Goal: Book appointment/travel/reservation

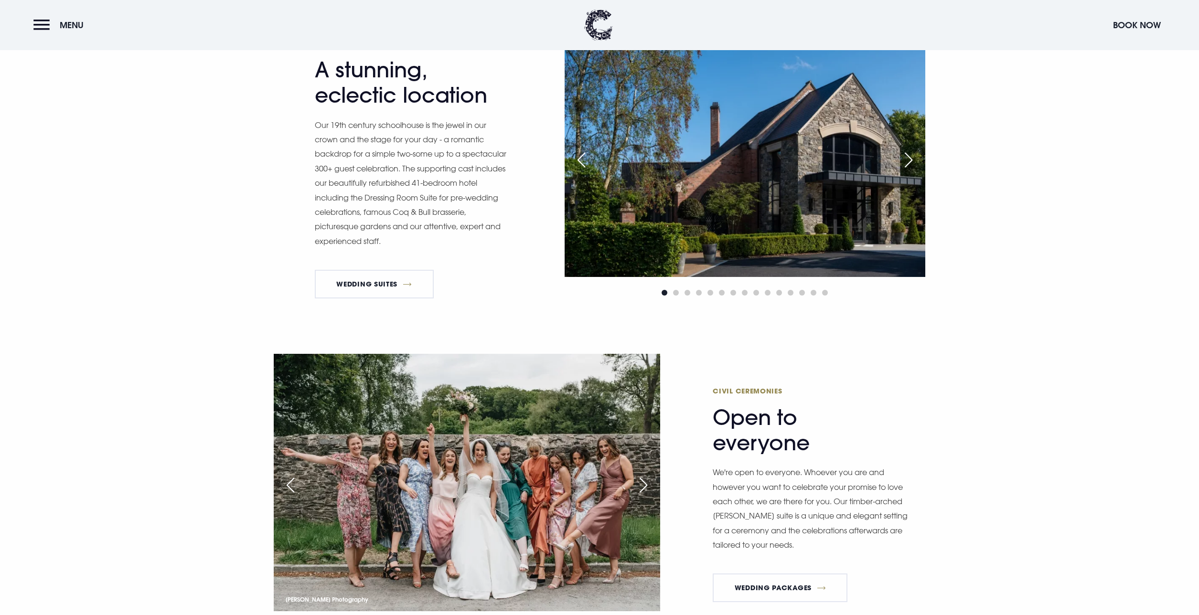
scroll to position [821, 0]
click at [791, 578] on link "Wedding Packages" at bounding box center [780, 588] width 135 height 29
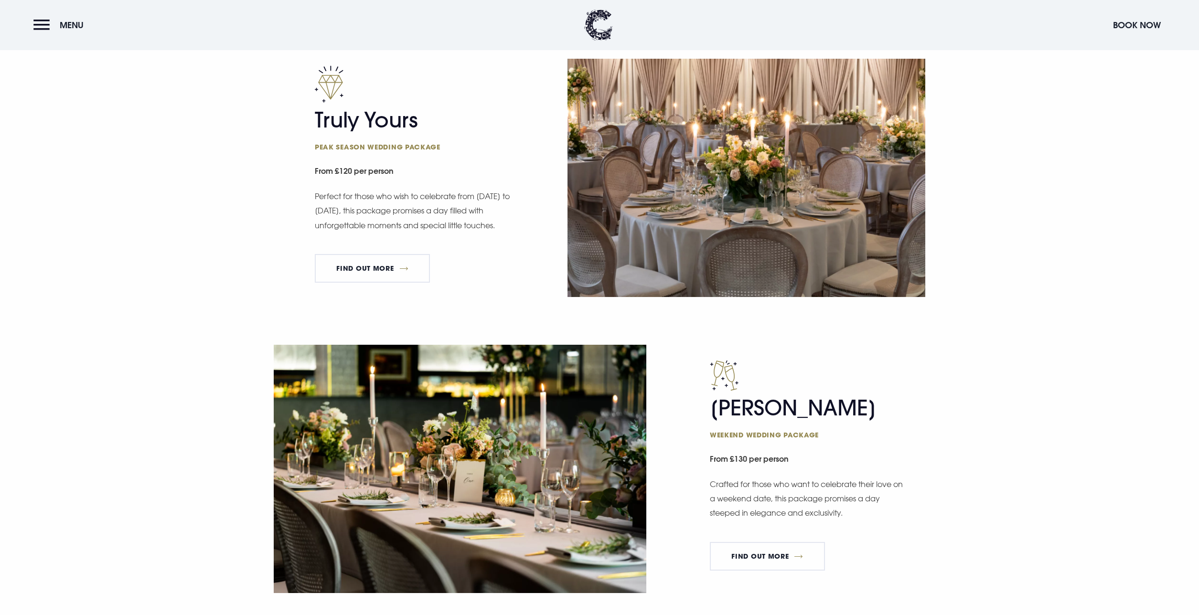
scroll to position [663, 0]
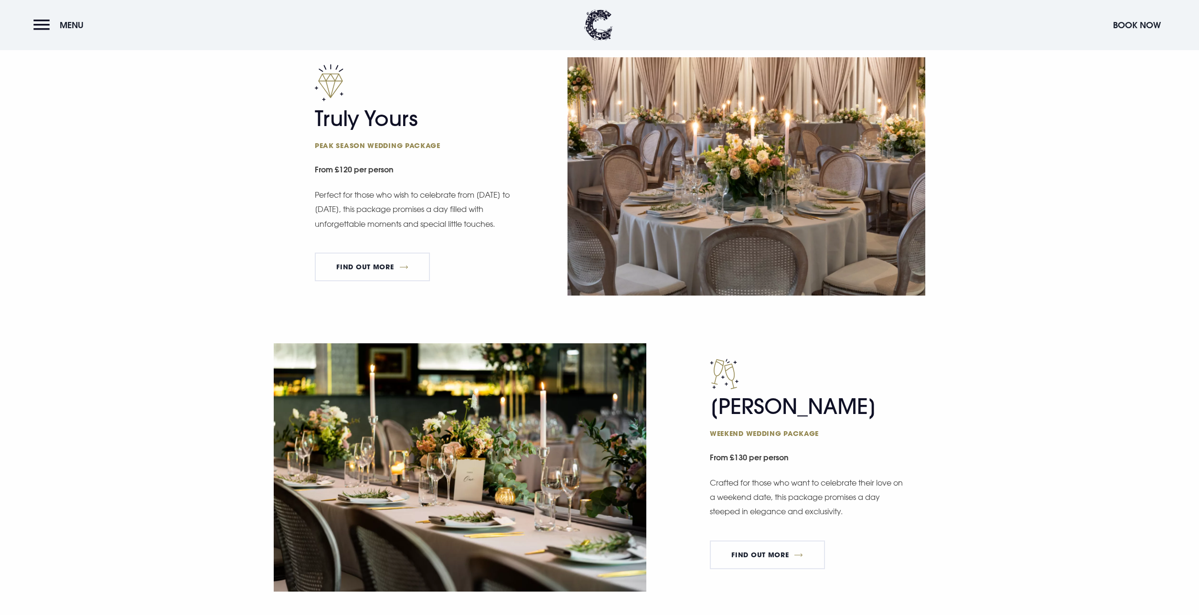
click at [956, 383] on div "[PERSON_NAME] Weekend wedding package From £130 per person Crafted for those wh…" at bounding box center [599, 491] width 1199 height 296
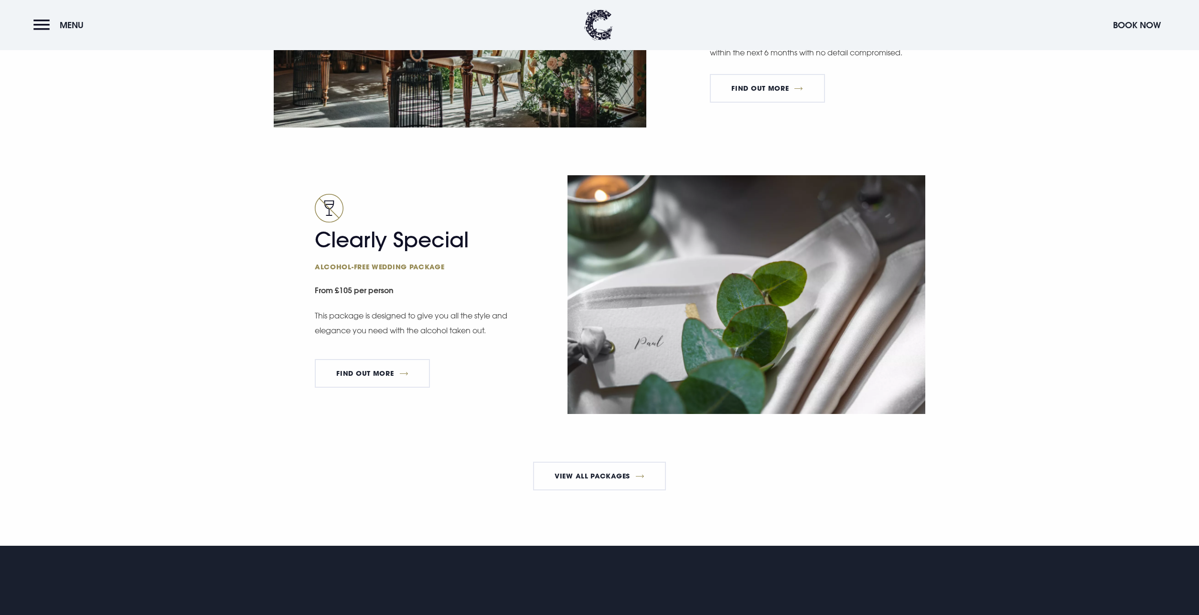
scroll to position [1709, 0]
click at [365, 367] on link "FIND OUT MORE" at bounding box center [372, 373] width 115 height 29
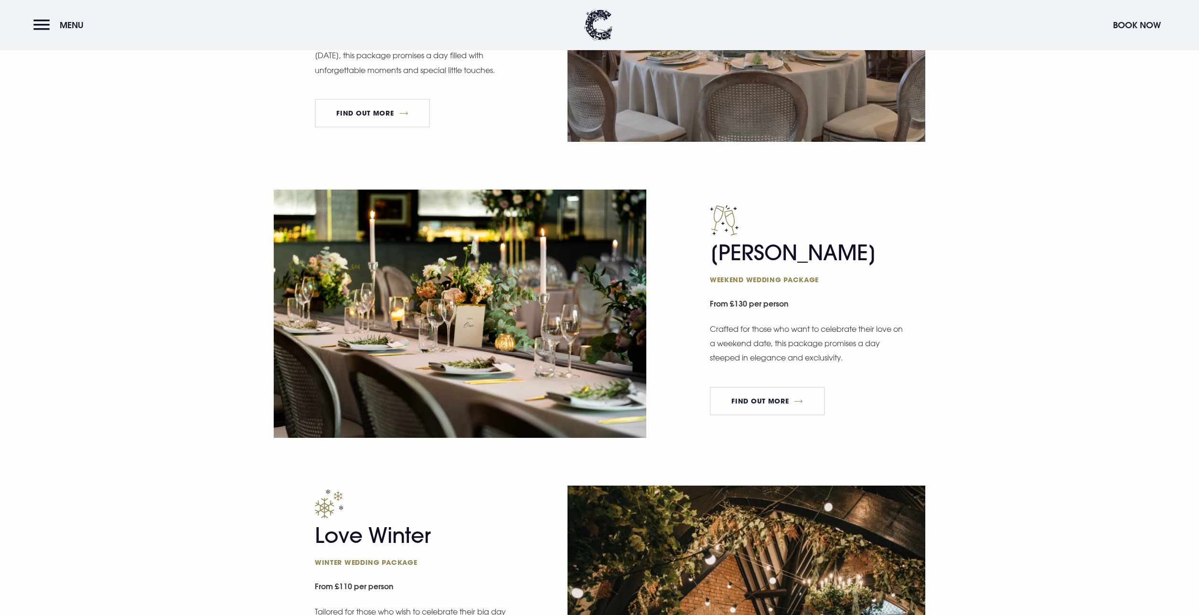
scroll to position [608, 0]
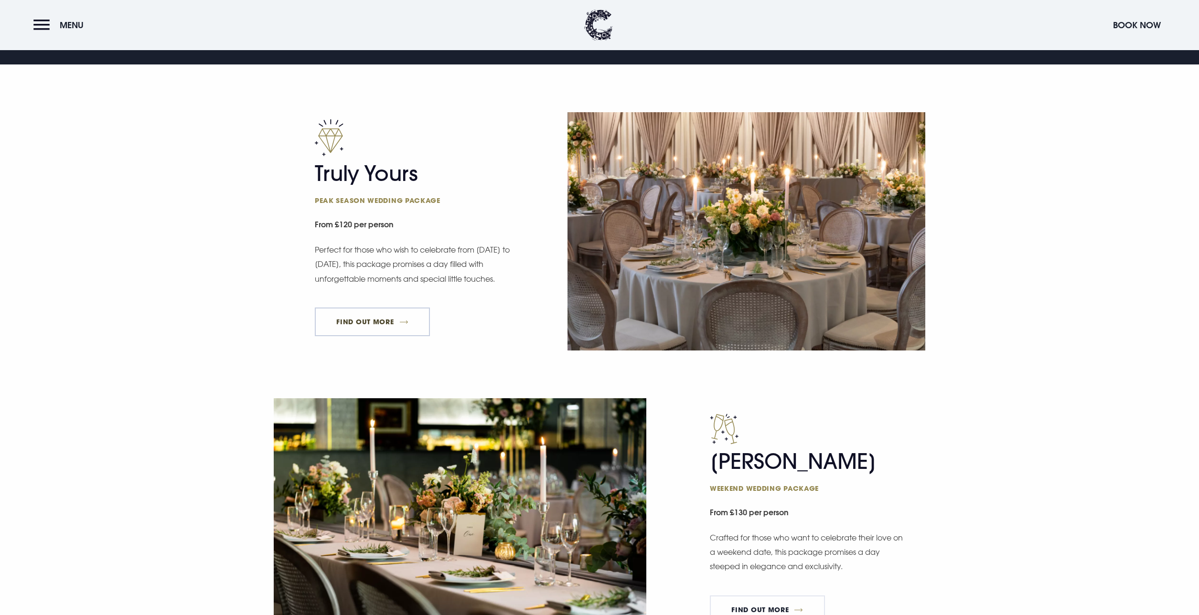
click at [389, 317] on link "FIND OUT MORE" at bounding box center [372, 322] width 115 height 29
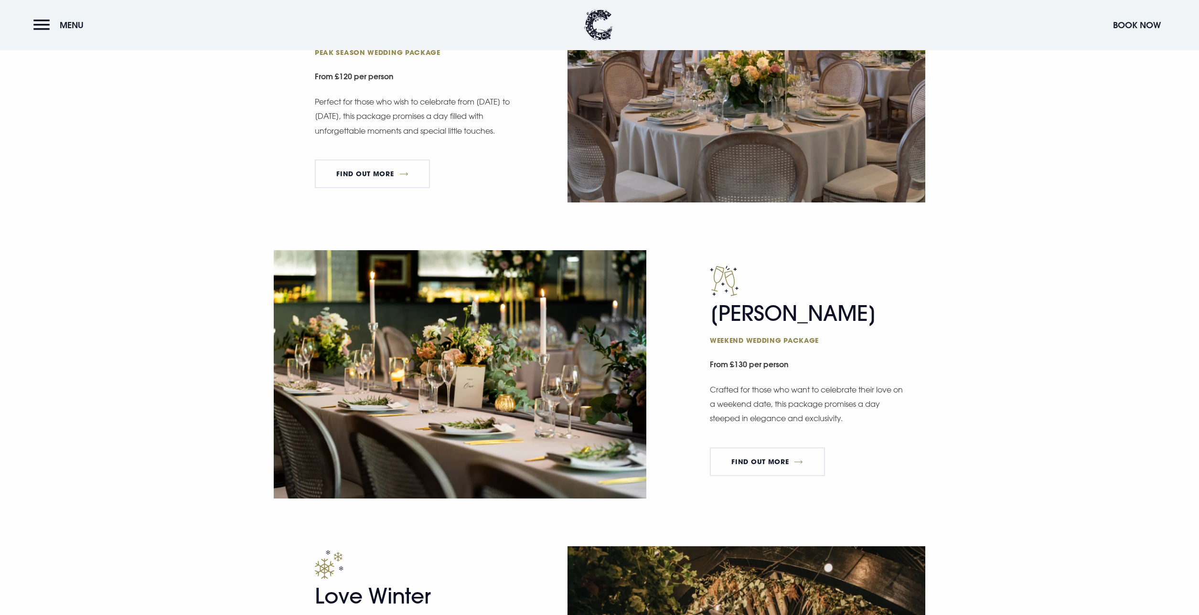
scroll to position [809, 0]
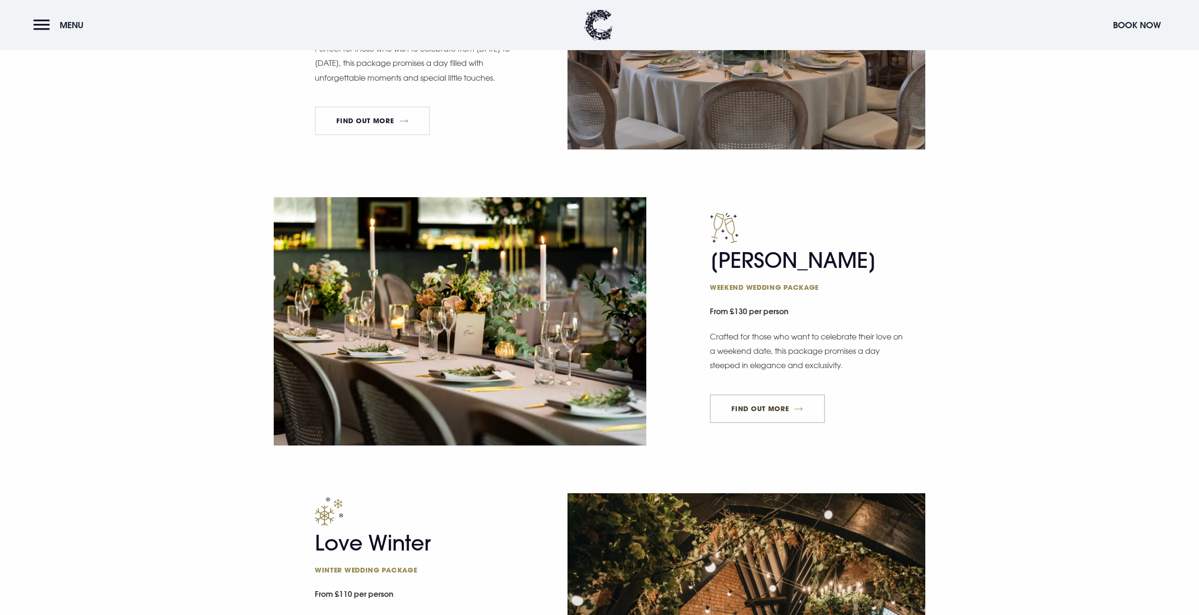
click at [748, 410] on link "FIND OUT MORE" at bounding box center [767, 409] width 115 height 29
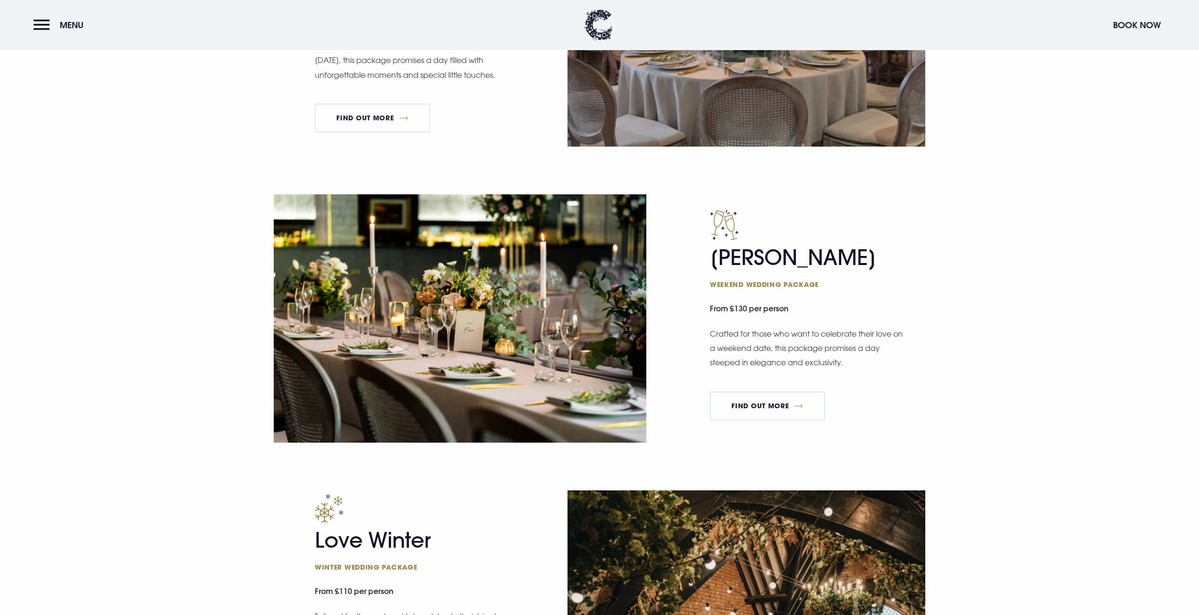
scroll to position [966, 0]
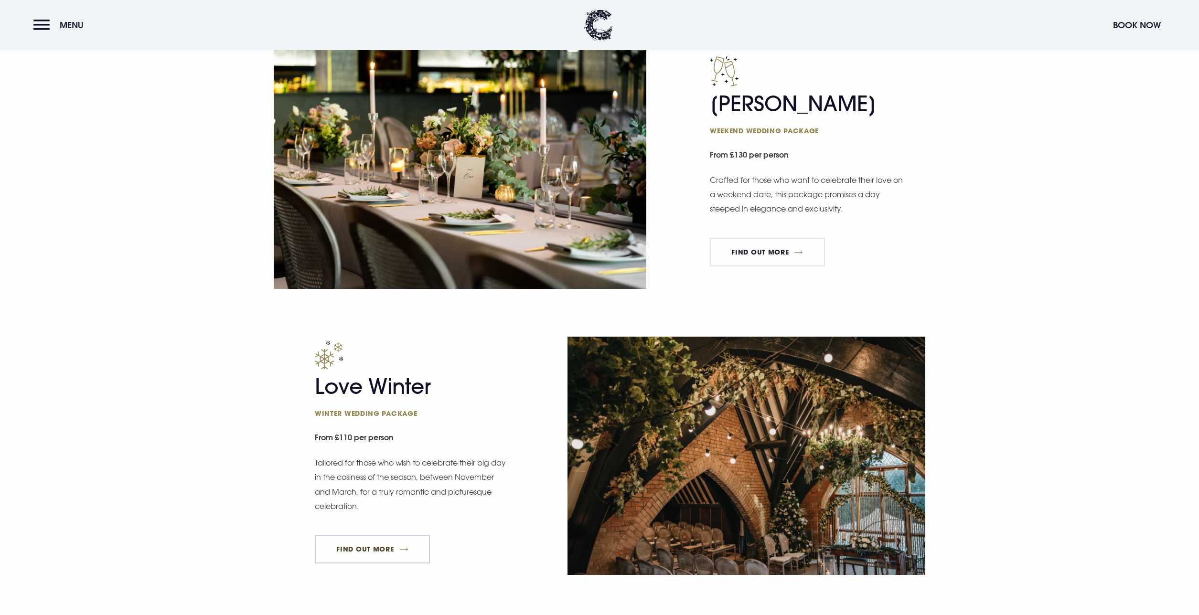
click at [394, 548] on link "FIND OUT MORE" at bounding box center [372, 549] width 115 height 29
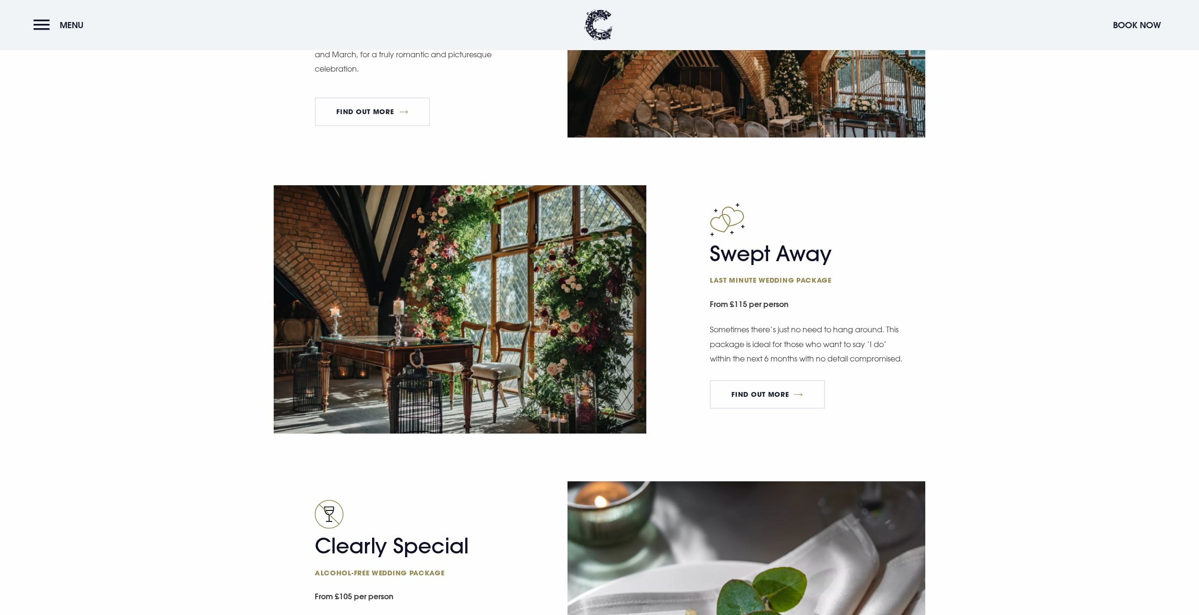
scroll to position [1408, 0]
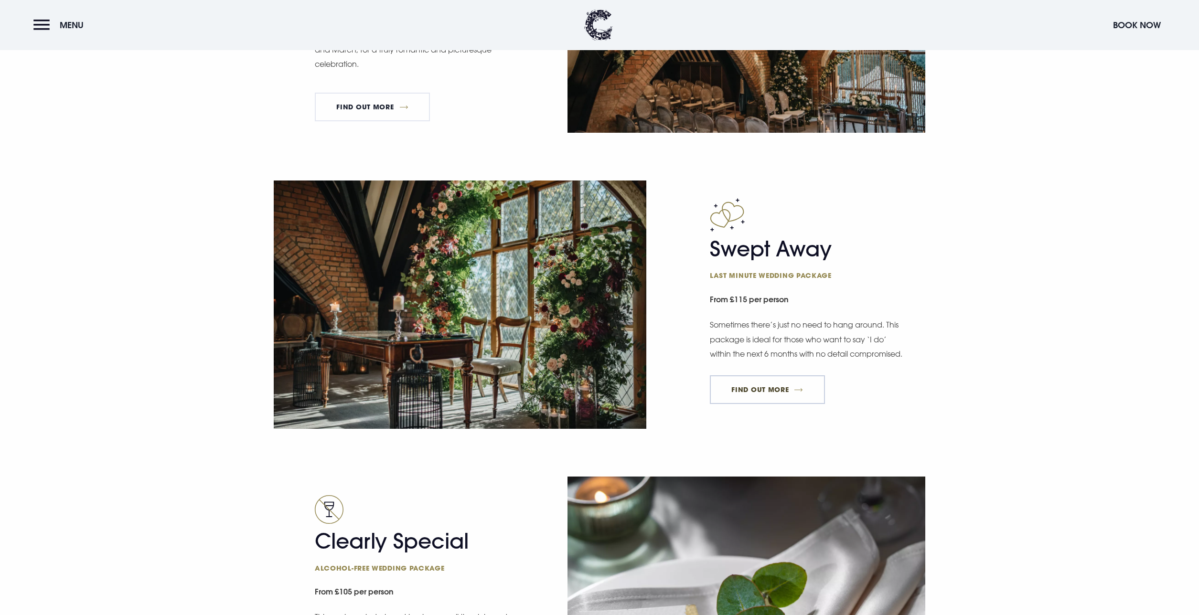
click at [766, 401] on link "FIND OUT MORE" at bounding box center [767, 389] width 115 height 29
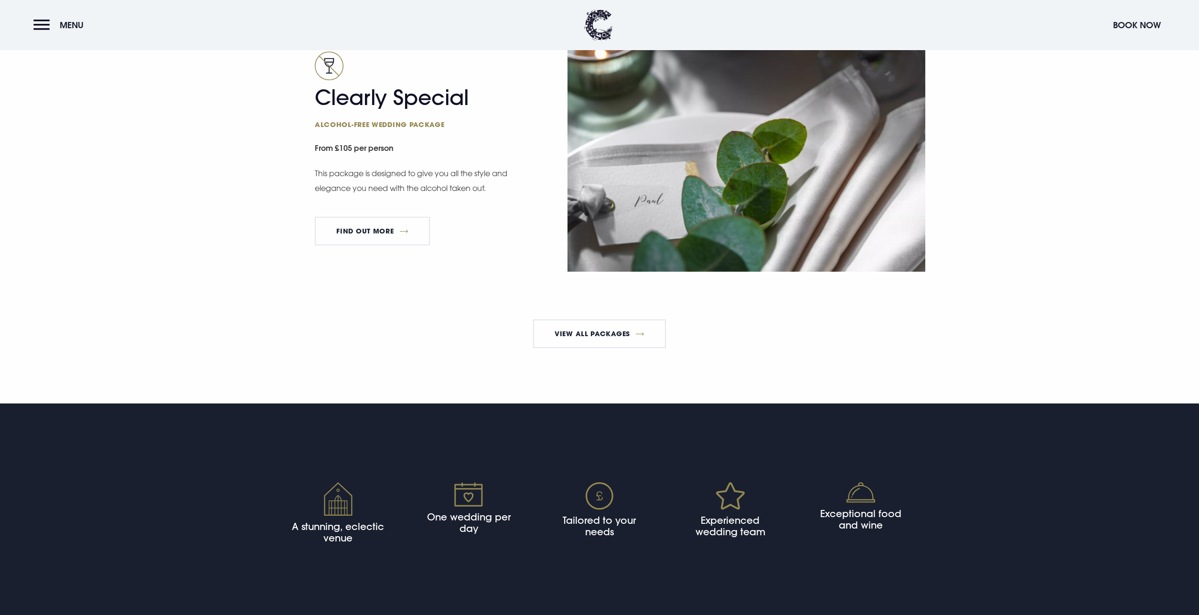
scroll to position [1920, 0]
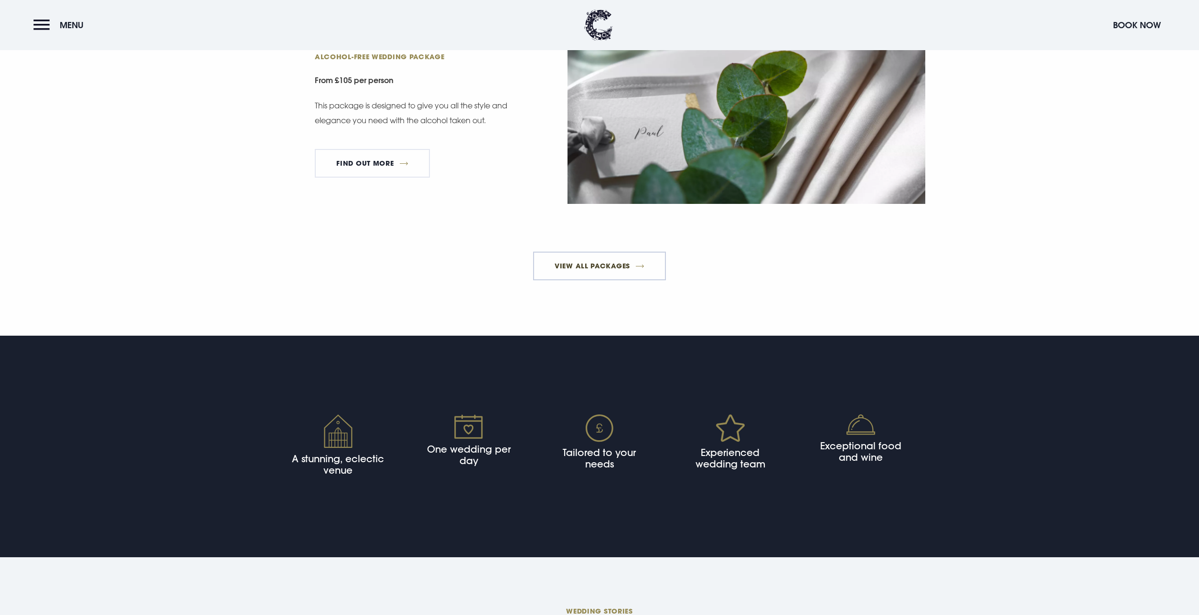
click at [632, 261] on link "View All Packages" at bounding box center [599, 266] width 133 height 29
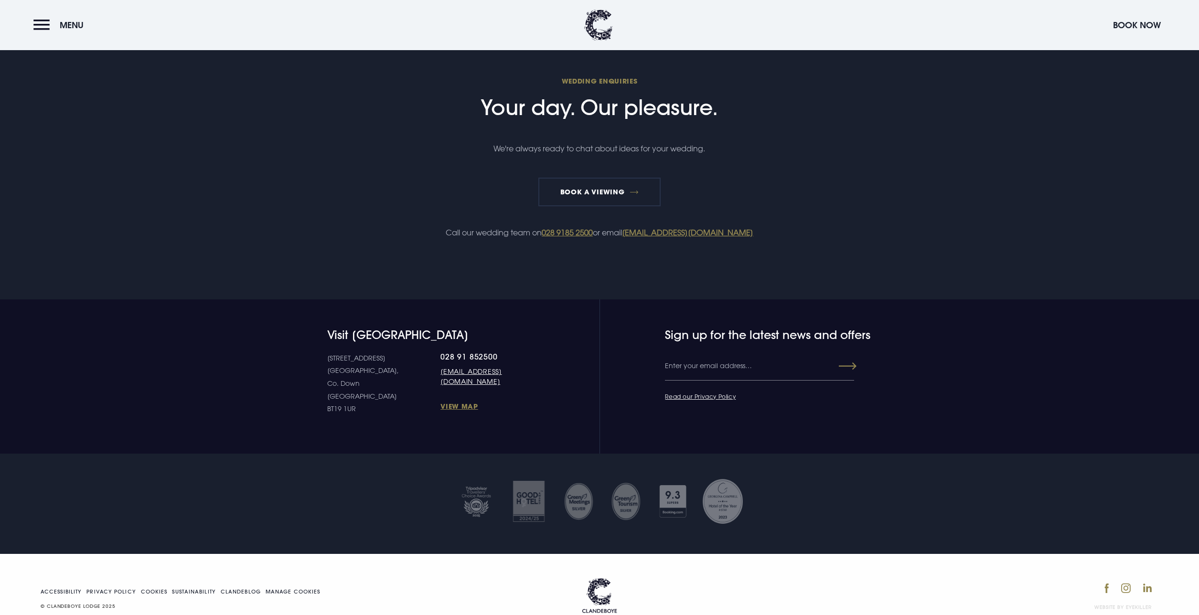
scroll to position [2947, 0]
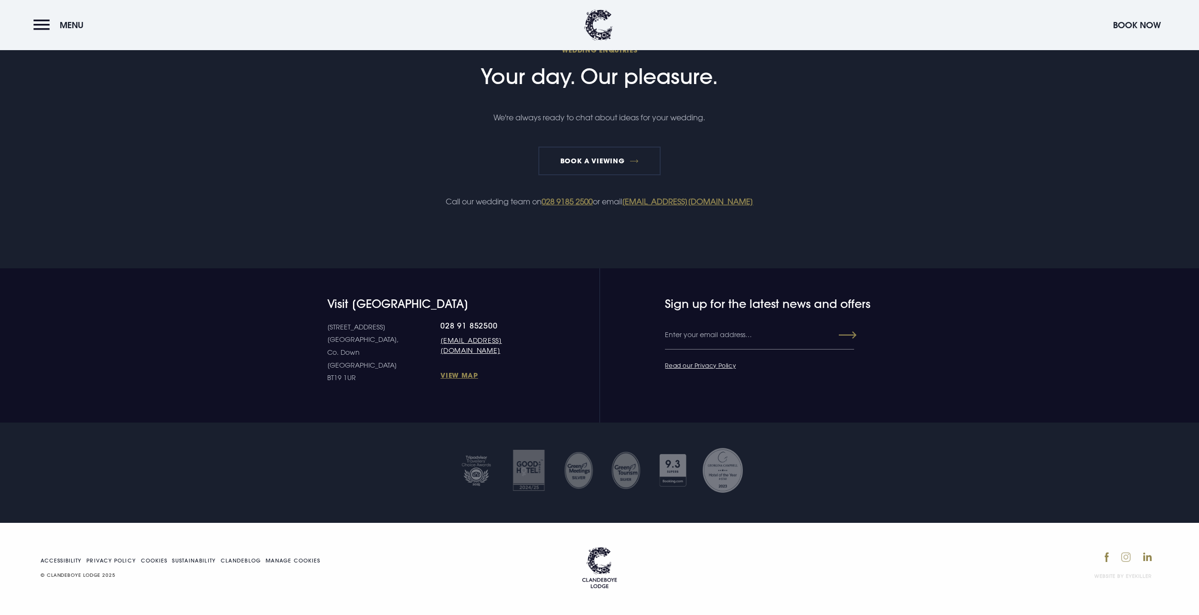
click at [1129, 554] on img at bounding box center [1126, 557] width 10 height 10
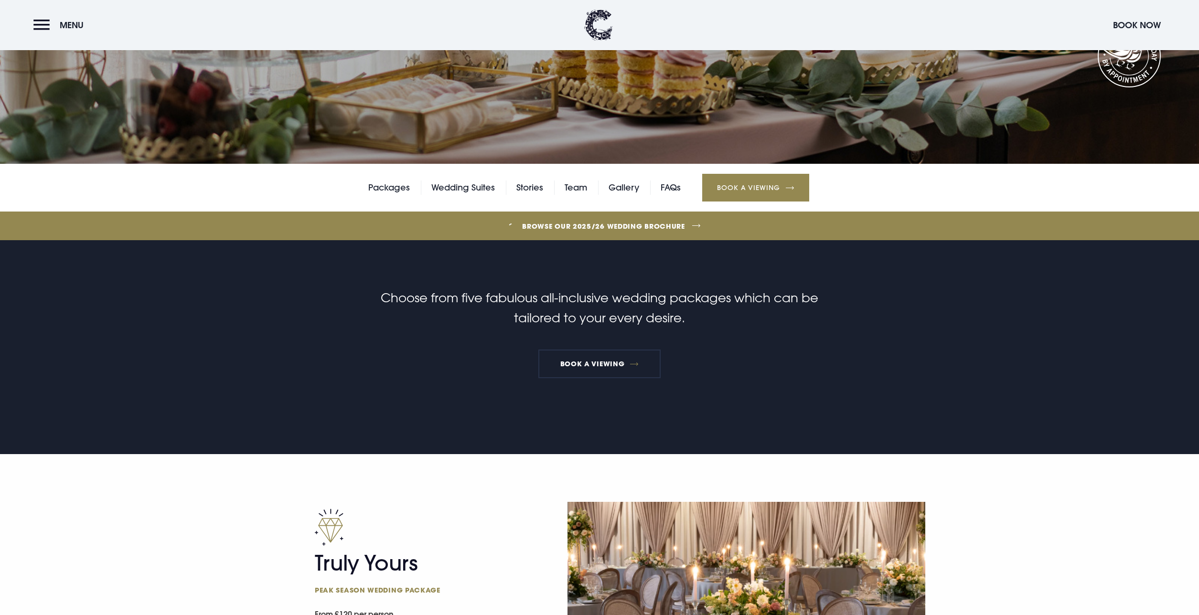
scroll to position [0, 0]
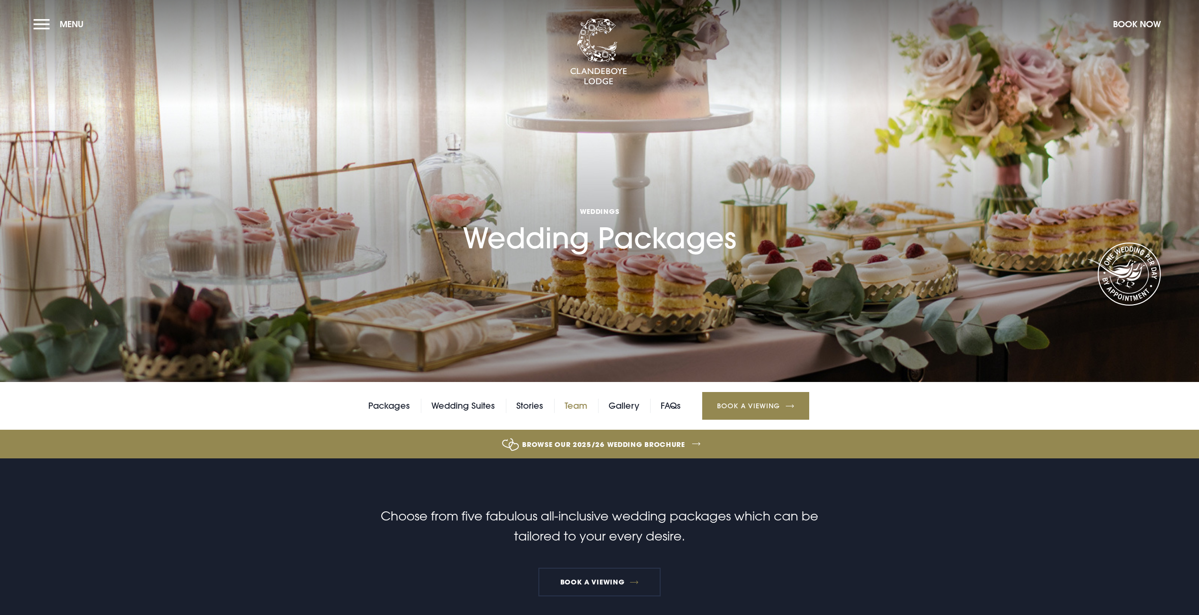
click at [576, 406] on link "Team" at bounding box center [576, 406] width 22 height 14
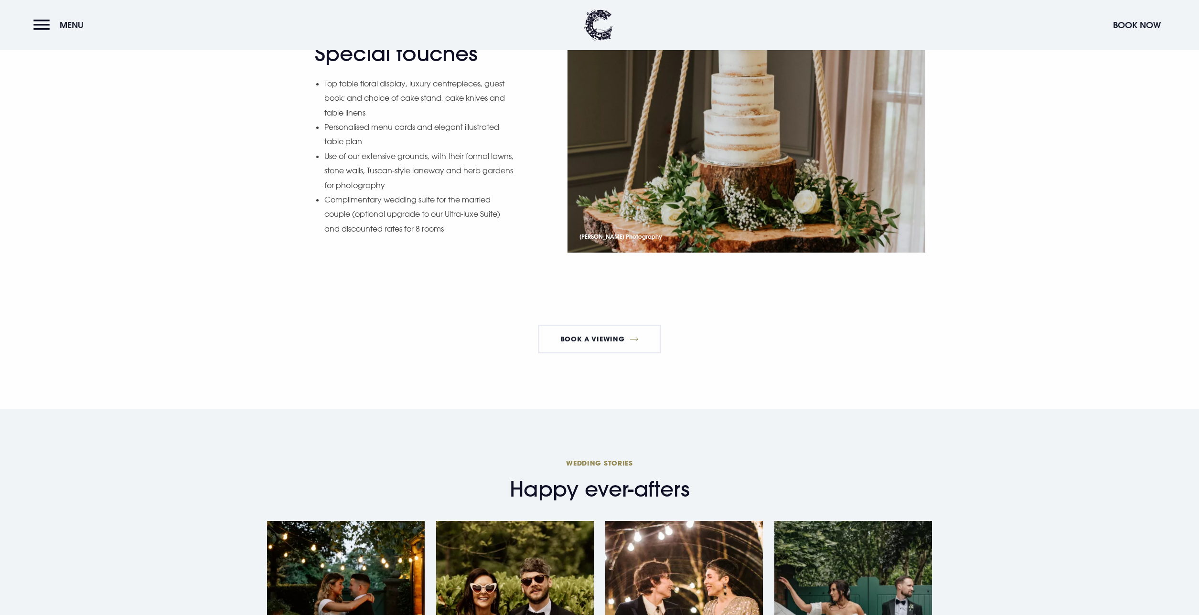
scroll to position [1309, 0]
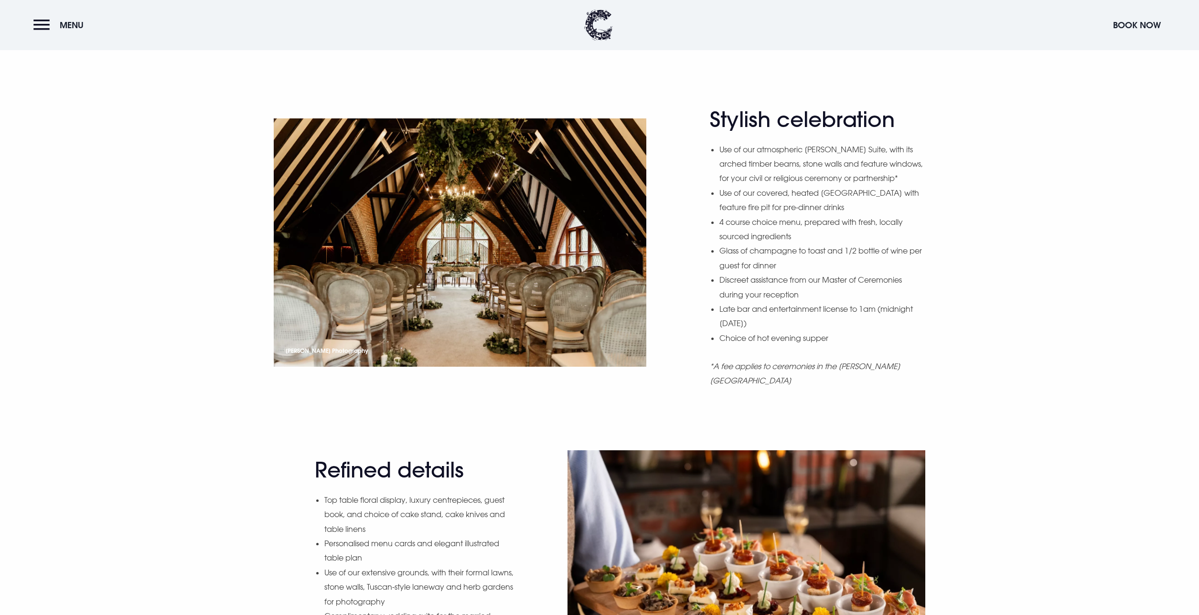
scroll to position [1110, 0]
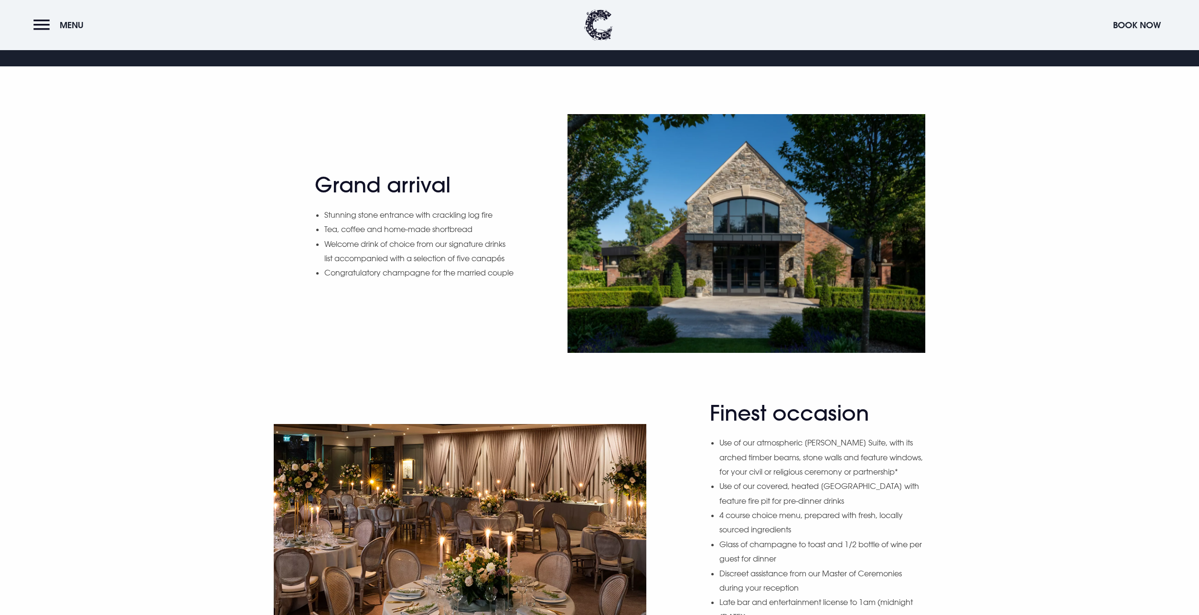
scroll to position [565, 0]
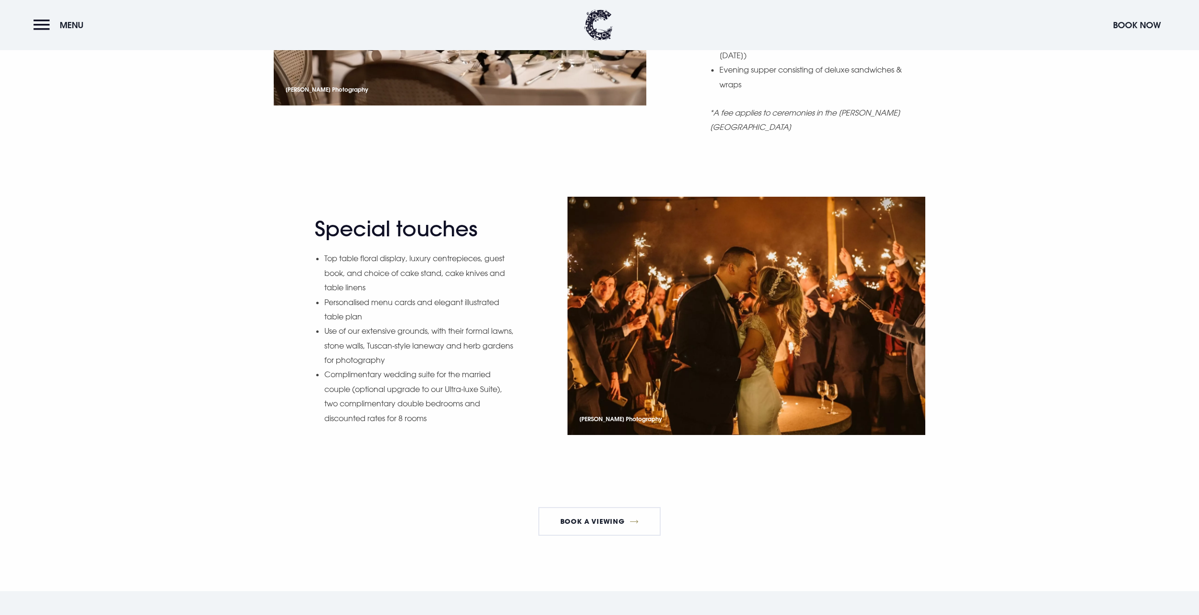
scroll to position [1163, 0]
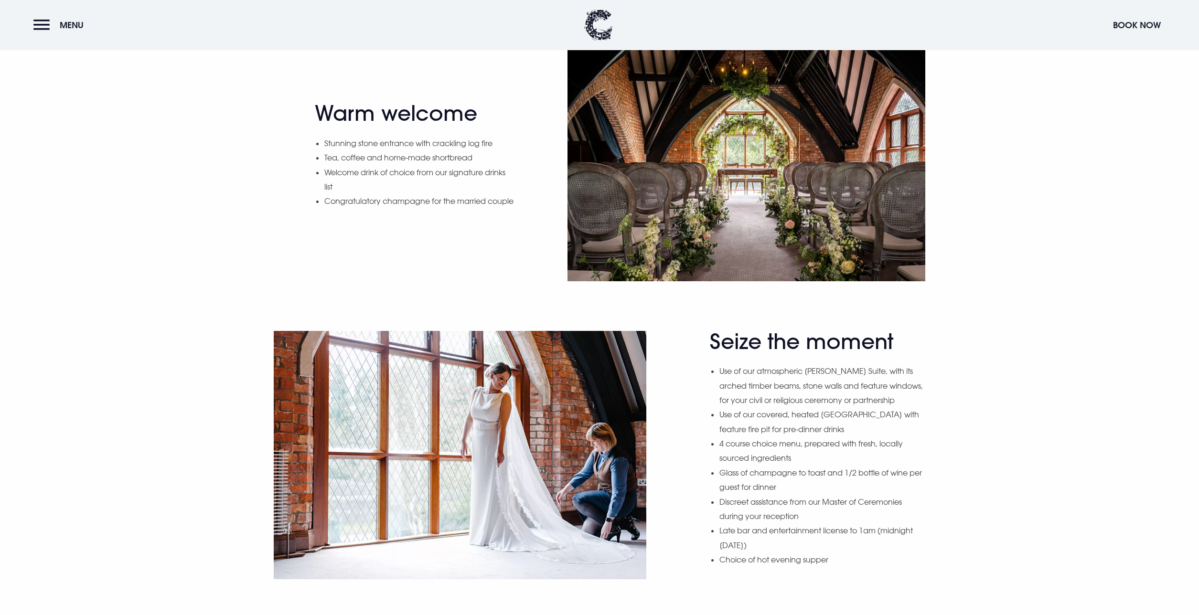
scroll to position [527, 0]
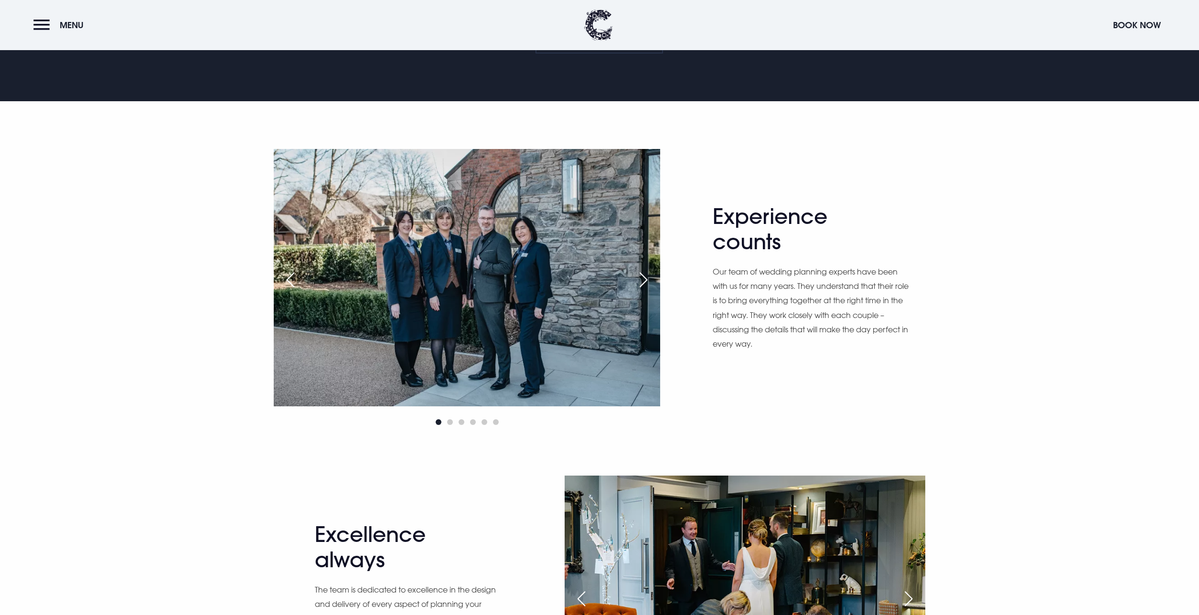
scroll to position [604, 0]
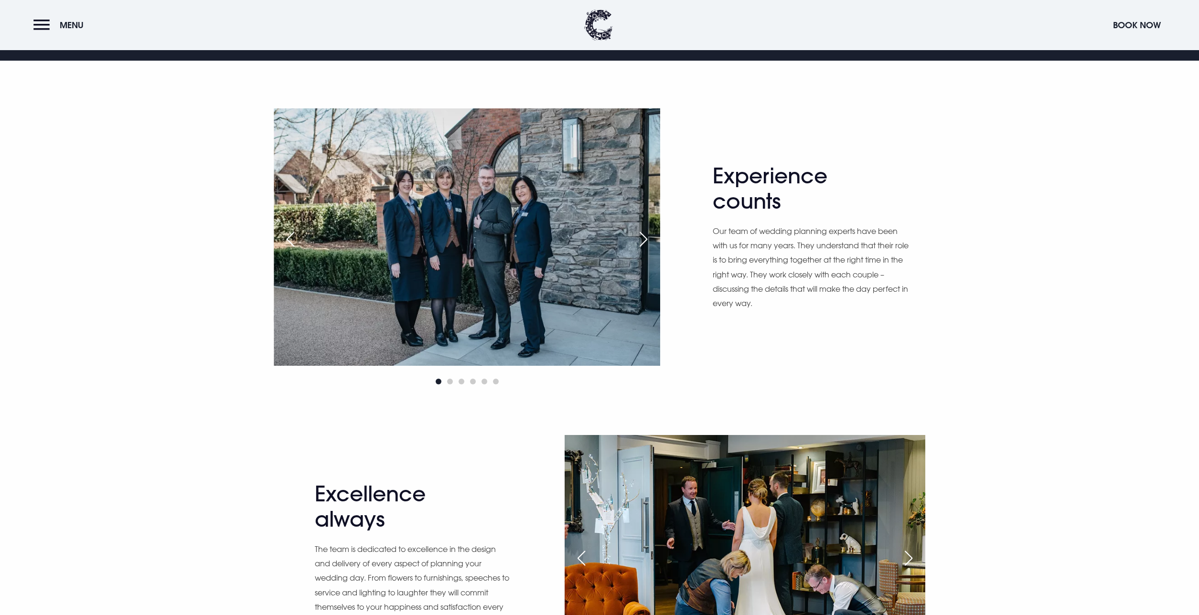
click at [641, 238] on div "Next slide" at bounding box center [643, 239] width 24 height 21
click at [645, 235] on div "Next slide" at bounding box center [643, 239] width 24 height 21
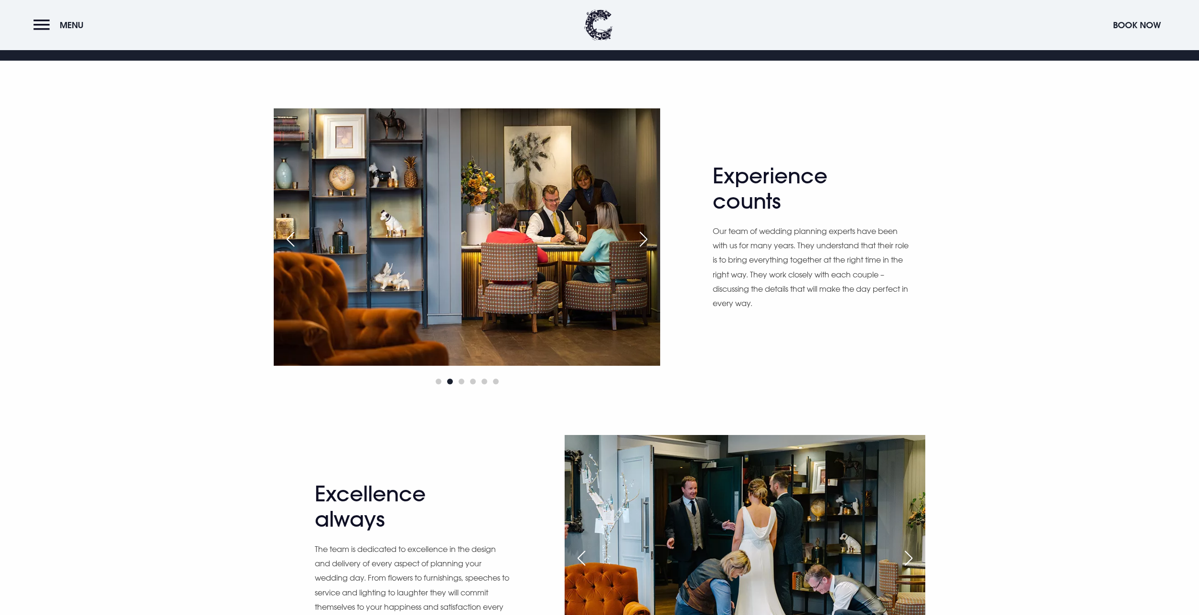
click at [644, 235] on div "Next slide" at bounding box center [643, 239] width 24 height 21
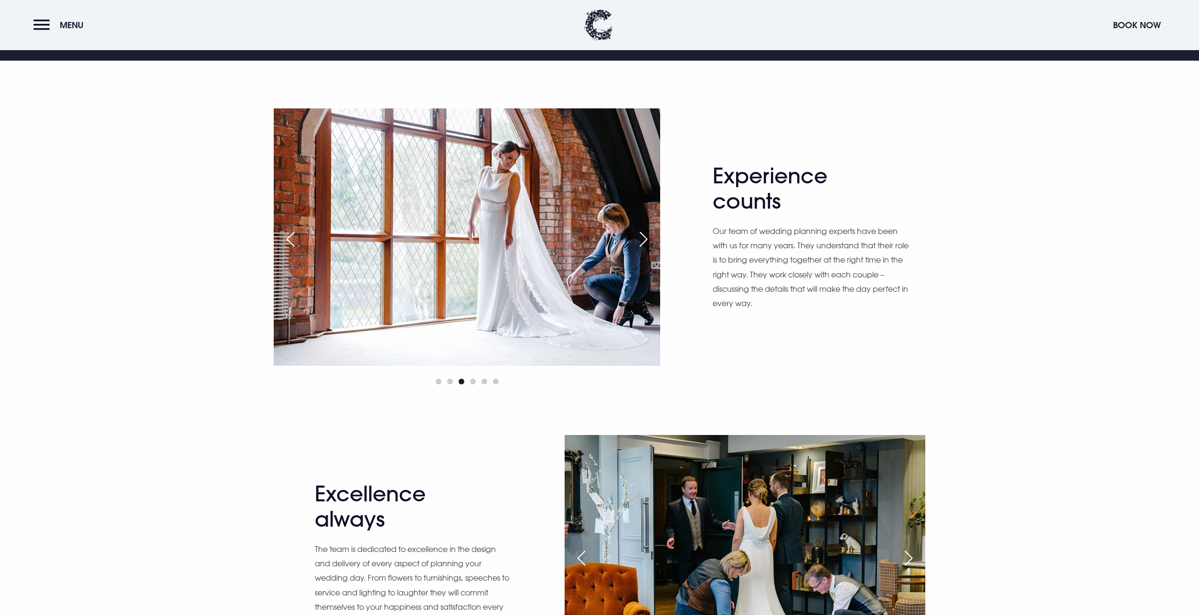
click at [644, 235] on div "Next slide" at bounding box center [643, 239] width 24 height 21
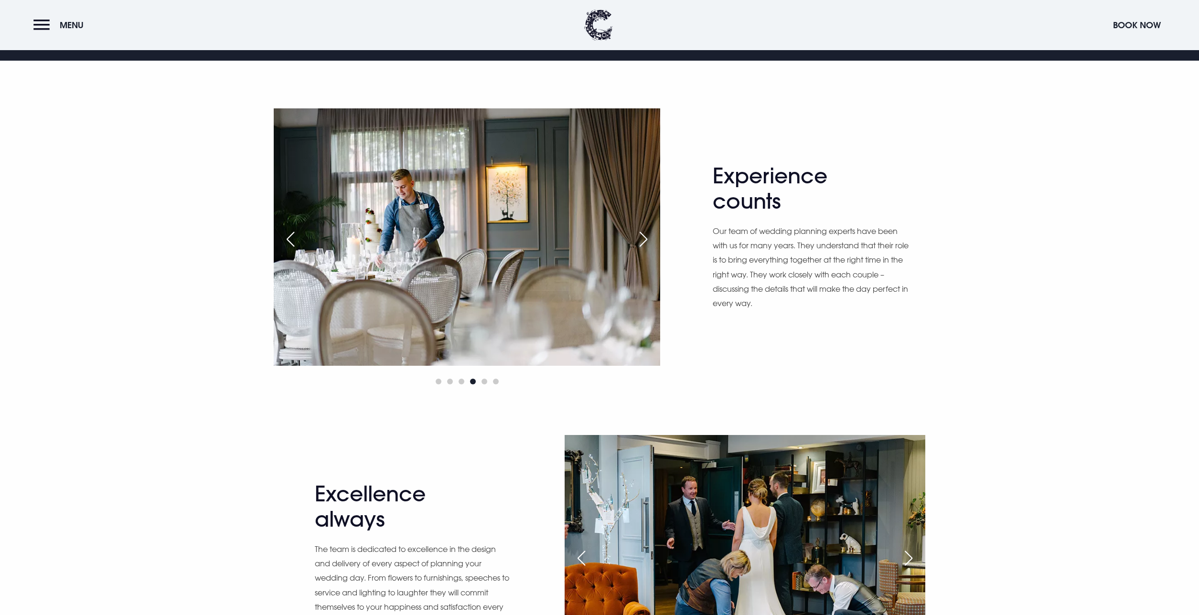
click at [288, 238] on div "Previous slide" at bounding box center [290, 239] width 24 height 21
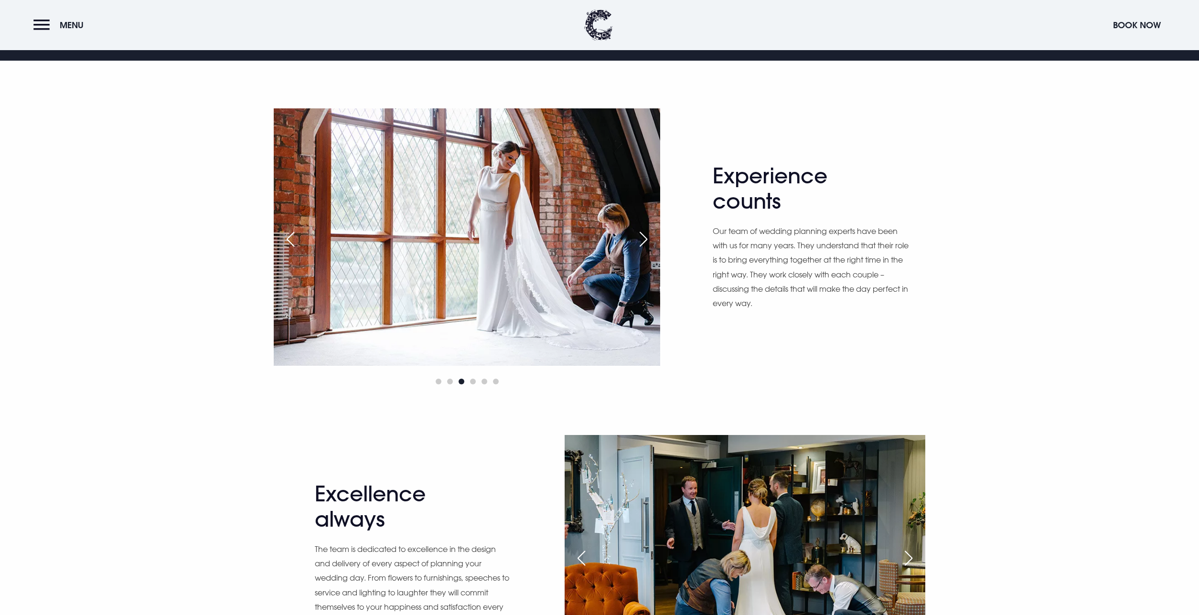
click at [288, 238] on div "Previous slide" at bounding box center [290, 239] width 24 height 21
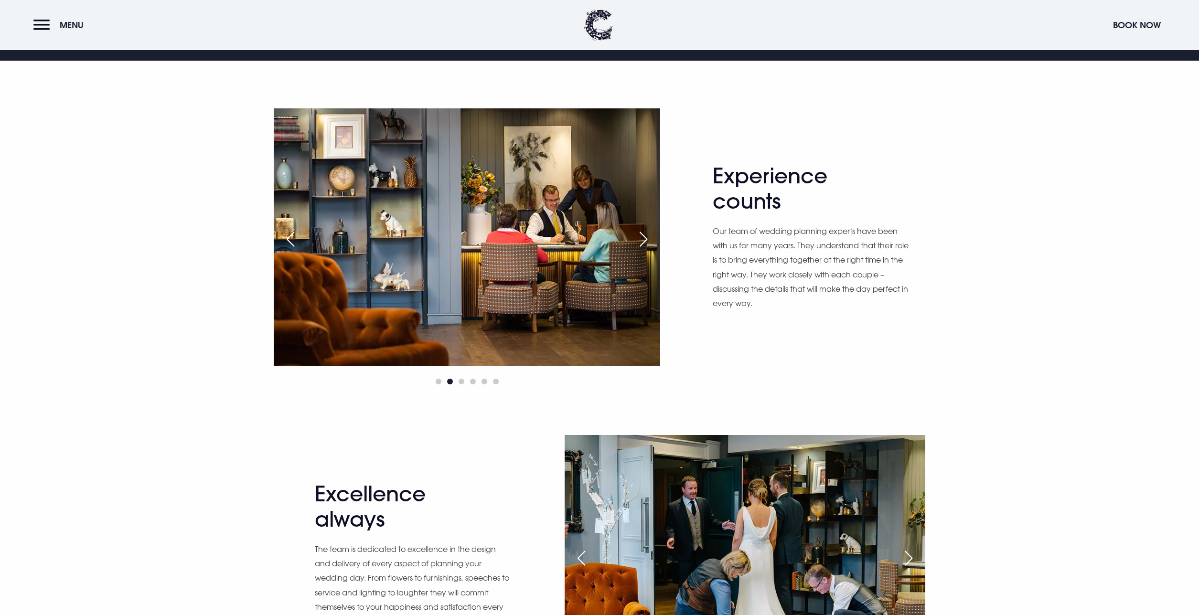
click at [288, 235] on div "Previous slide" at bounding box center [290, 239] width 24 height 21
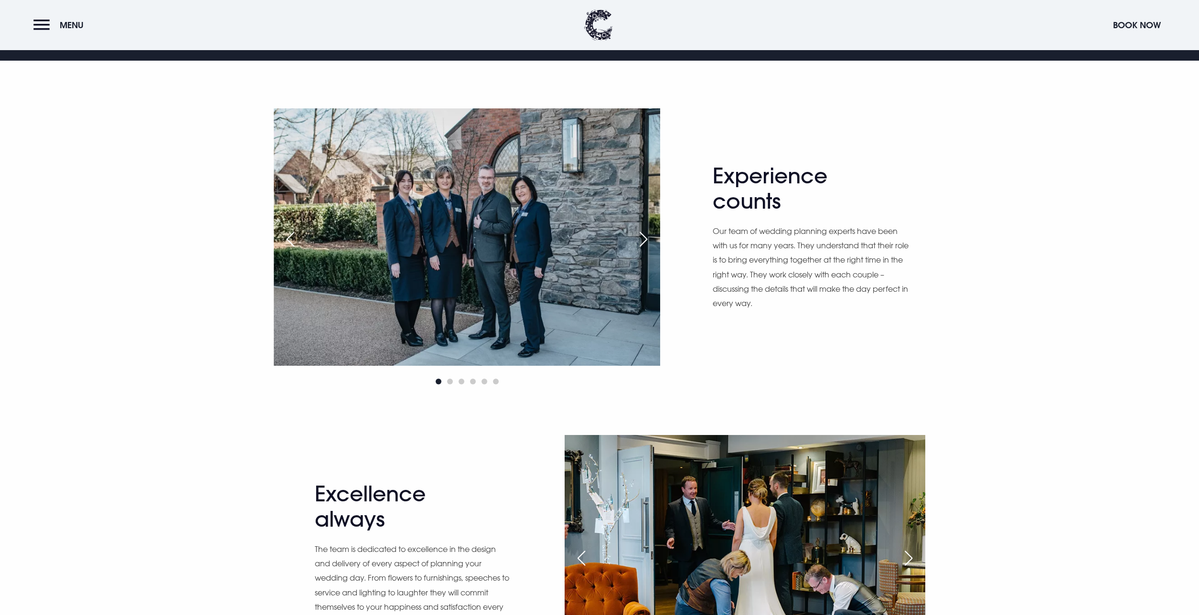
click at [373, 236] on img at bounding box center [467, 236] width 386 height 257
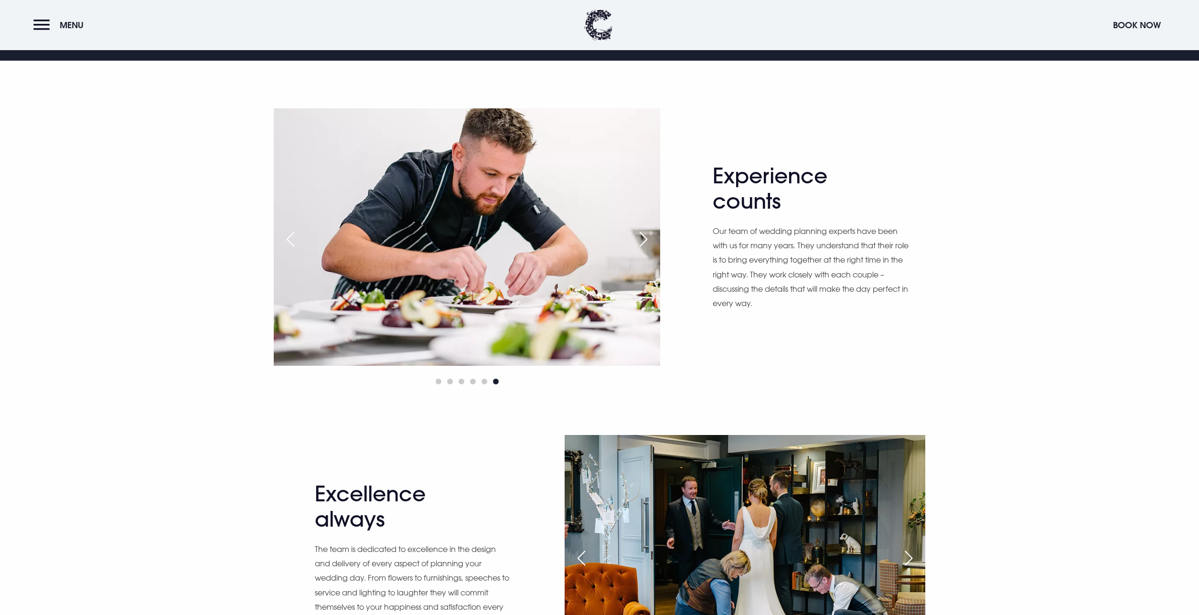
click at [639, 239] on div "Next slide" at bounding box center [643, 239] width 24 height 21
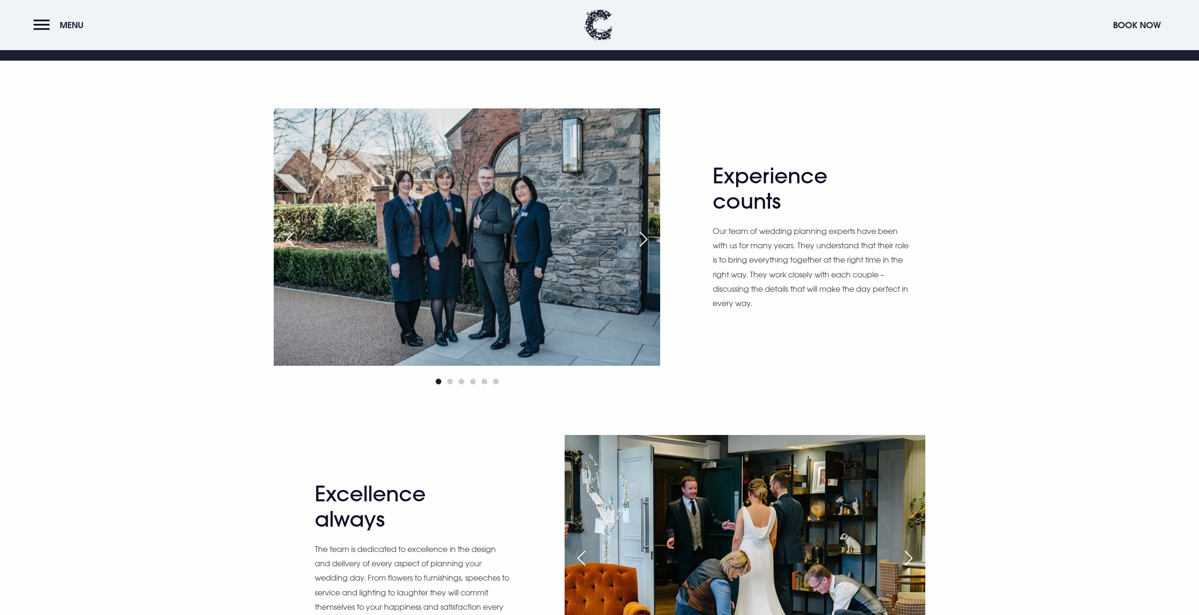
click at [641, 242] on div "Next slide" at bounding box center [643, 239] width 24 height 21
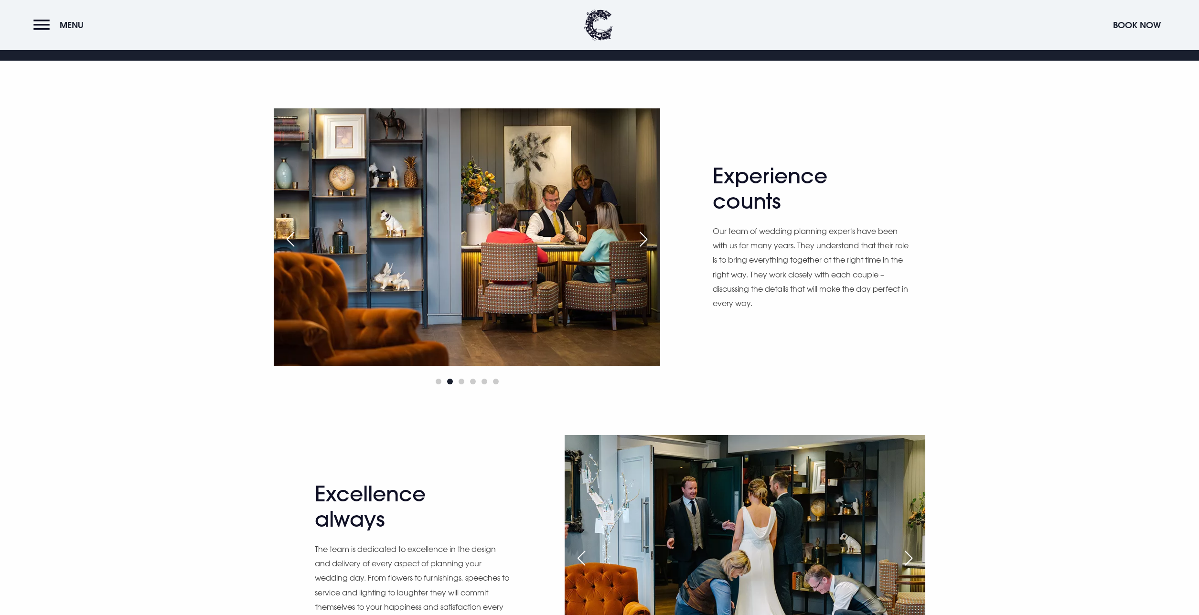
click at [641, 242] on div "Next slide" at bounding box center [643, 239] width 24 height 21
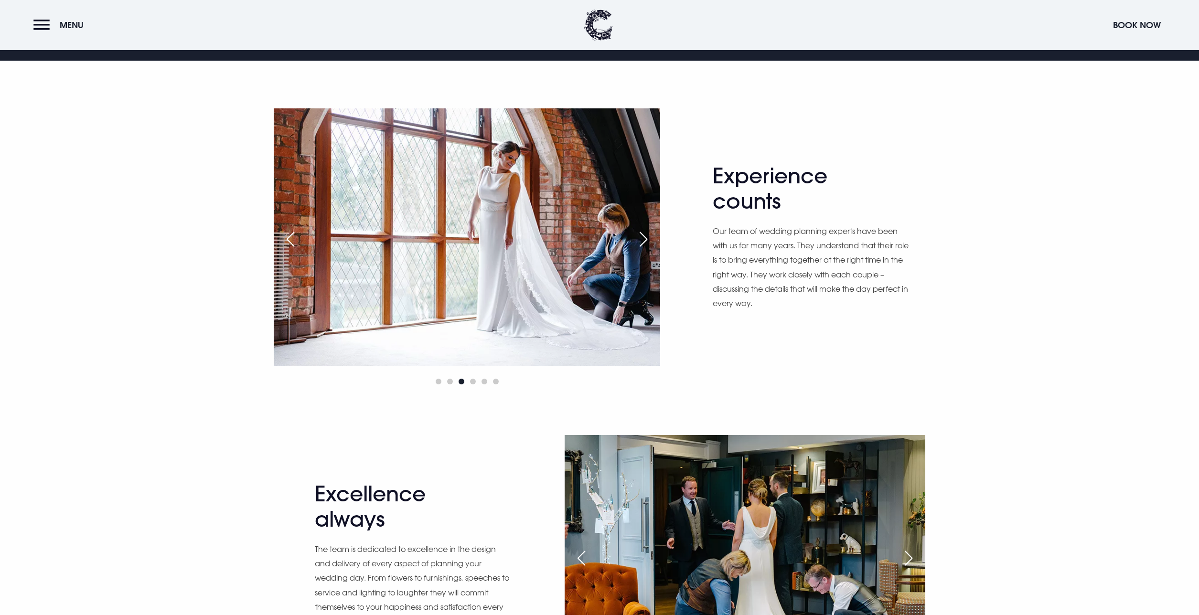
click at [645, 238] on div "Next slide" at bounding box center [643, 239] width 24 height 21
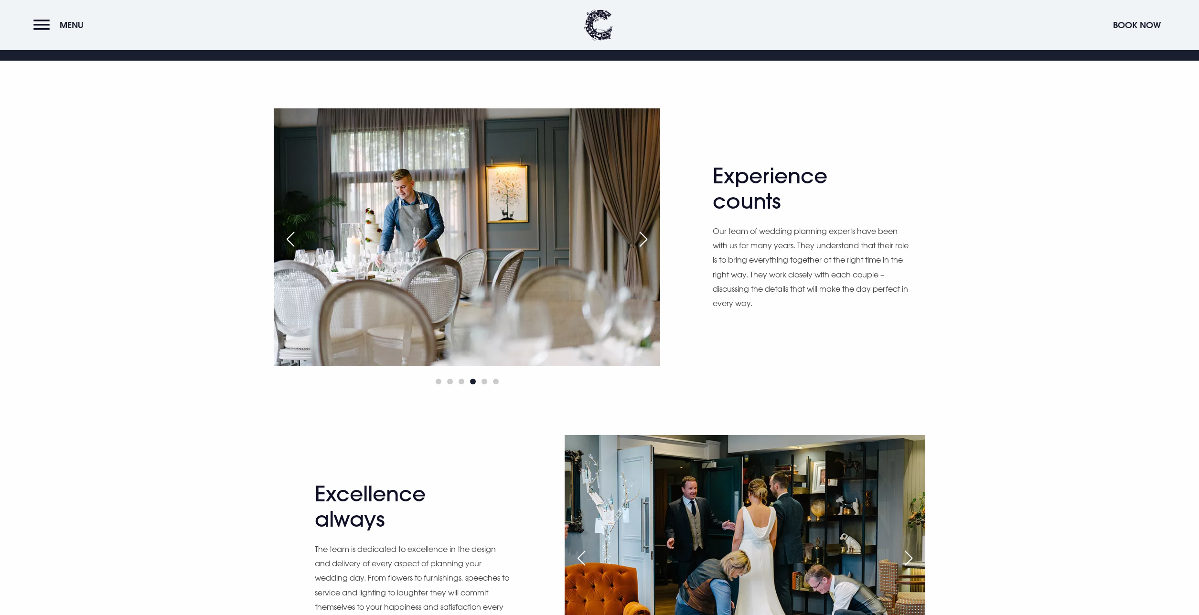
click at [643, 239] on div "Next slide" at bounding box center [643, 239] width 24 height 21
click at [645, 240] on div "Next slide" at bounding box center [643, 239] width 24 height 21
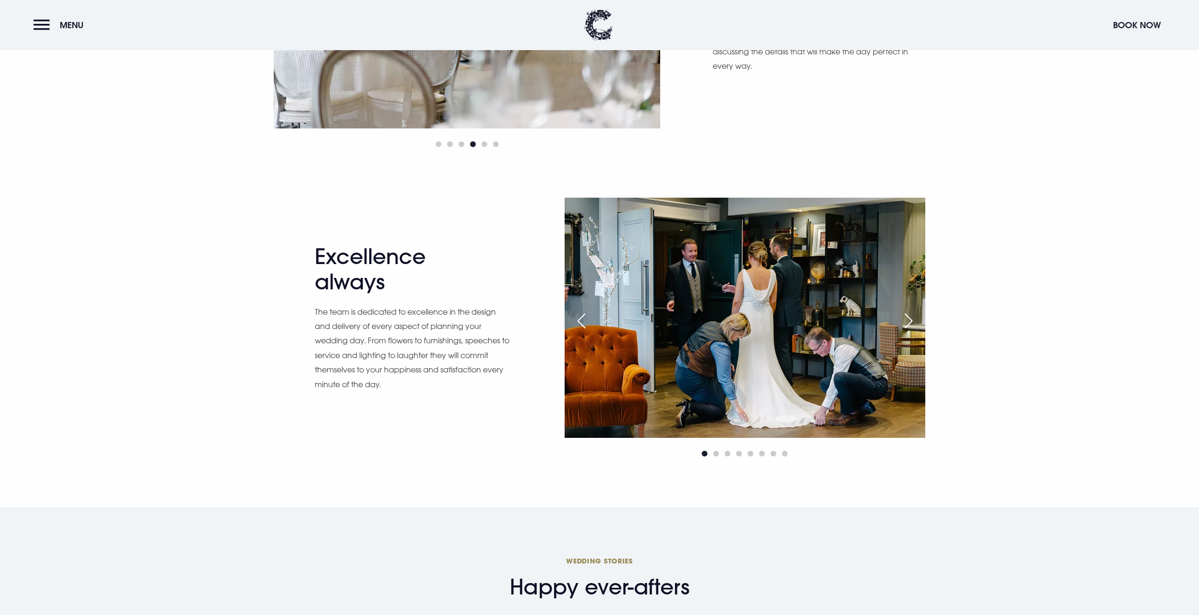
scroll to position [932, 0]
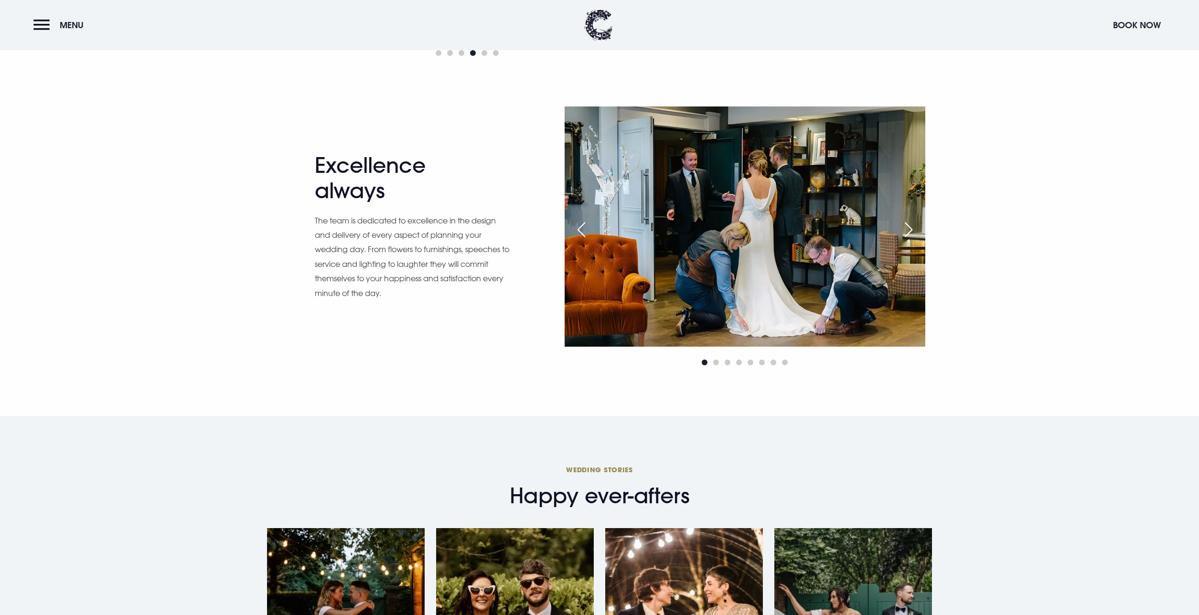
click at [898, 232] on div "Next slide" at bounding box center [908, 229] width 24 height 21
click at [906, 230] on div "Next slide" at bounding box center [908, 229] width 24 height 21
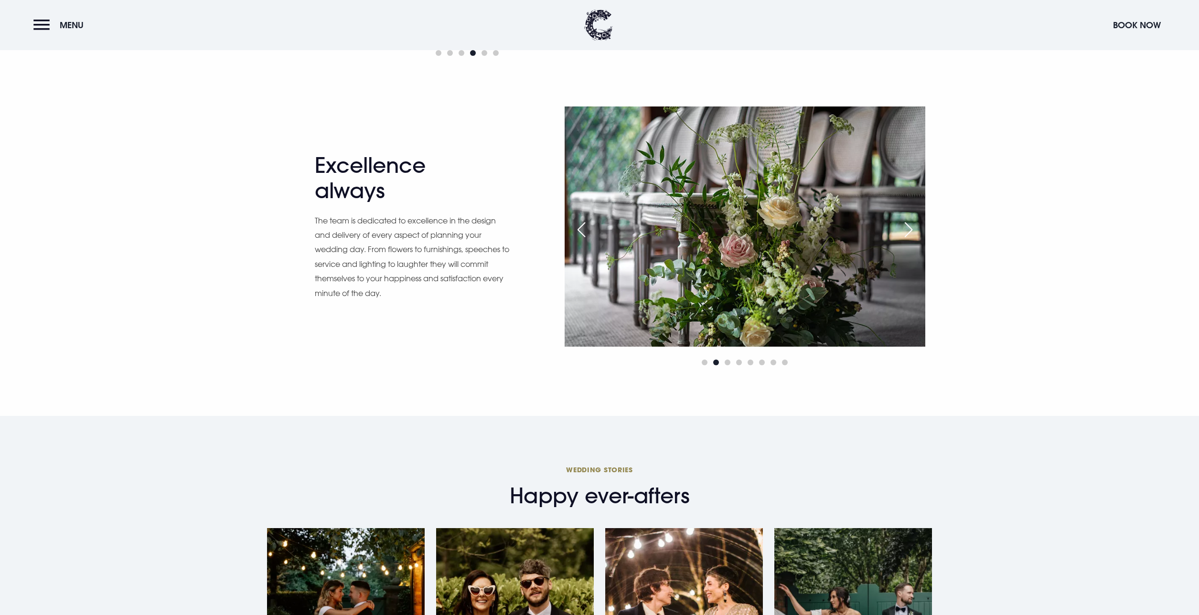
click at [906, 230] on div "Next slide" at bounding box center [908, 229] width 24 height 21
click at [915, 228] on div "Next slide" at bounding box center [908, 229] width 24 height 21
click at [914, 227] on div "Next slide" at bounding box center [908, 229] width 24 height 21
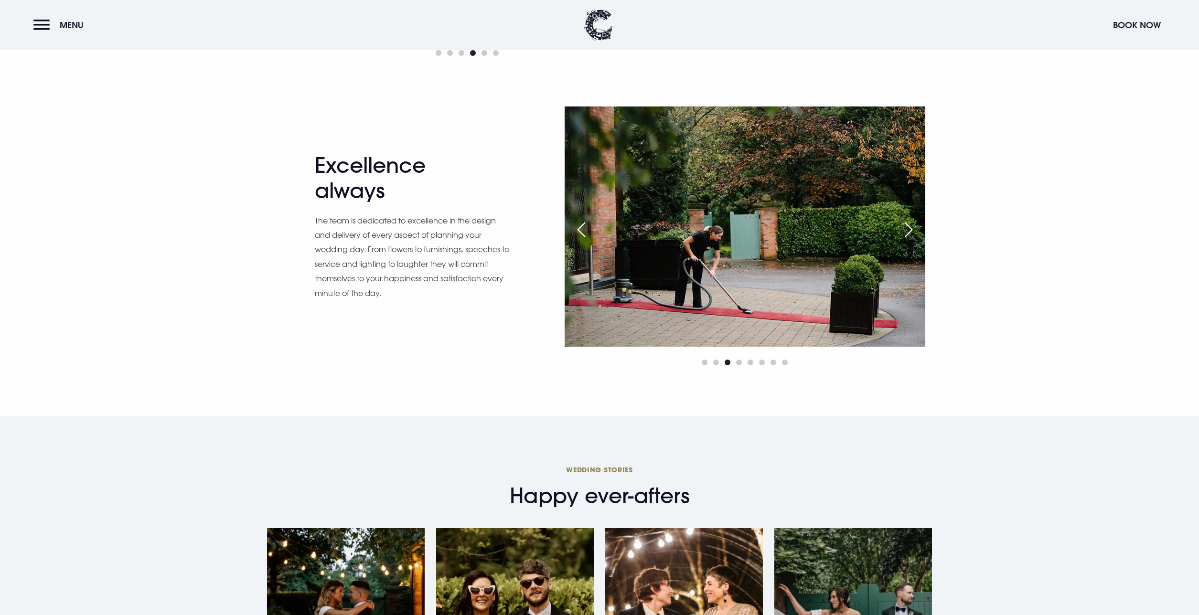
click at [909, 228] on div "Next slide" at bounding box center [908, 229] width 24 height 21
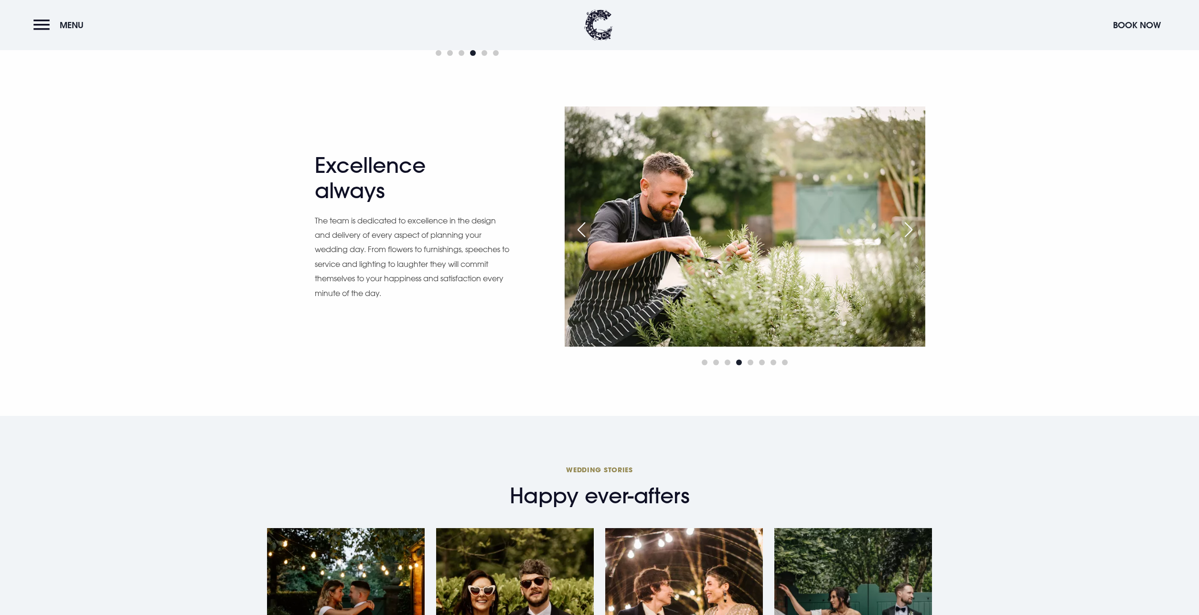
click at [911, 227] on div "Next slide" at bounding box center [908, 229] width 24 height 21
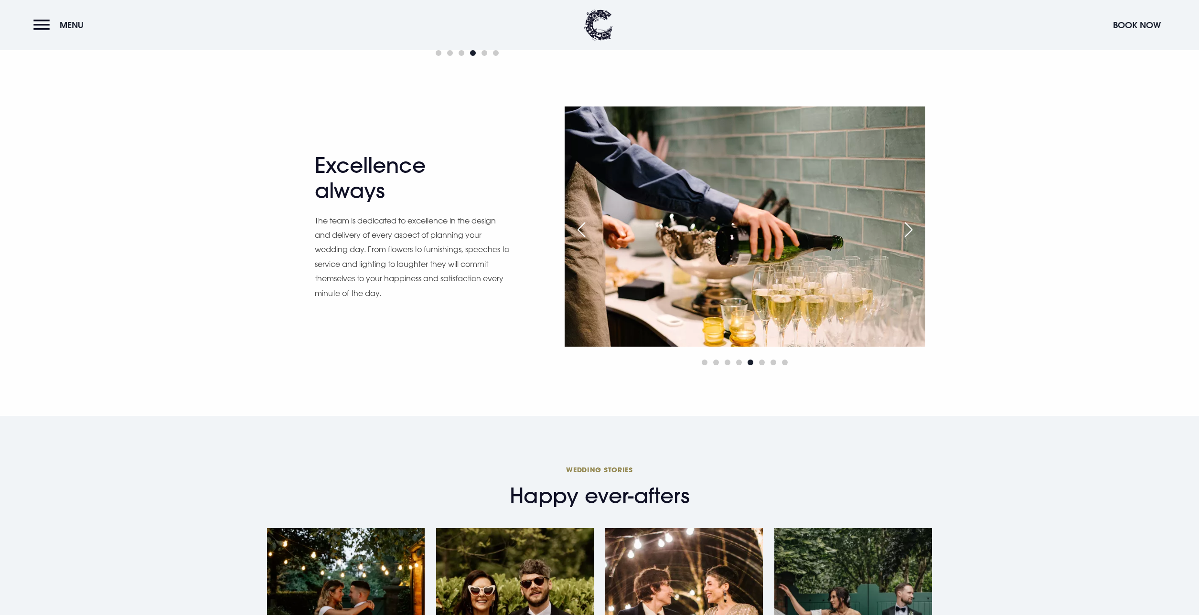
click at [911, 227] on div "Next slide" at bounding box center [908, 229] width 24 height 21
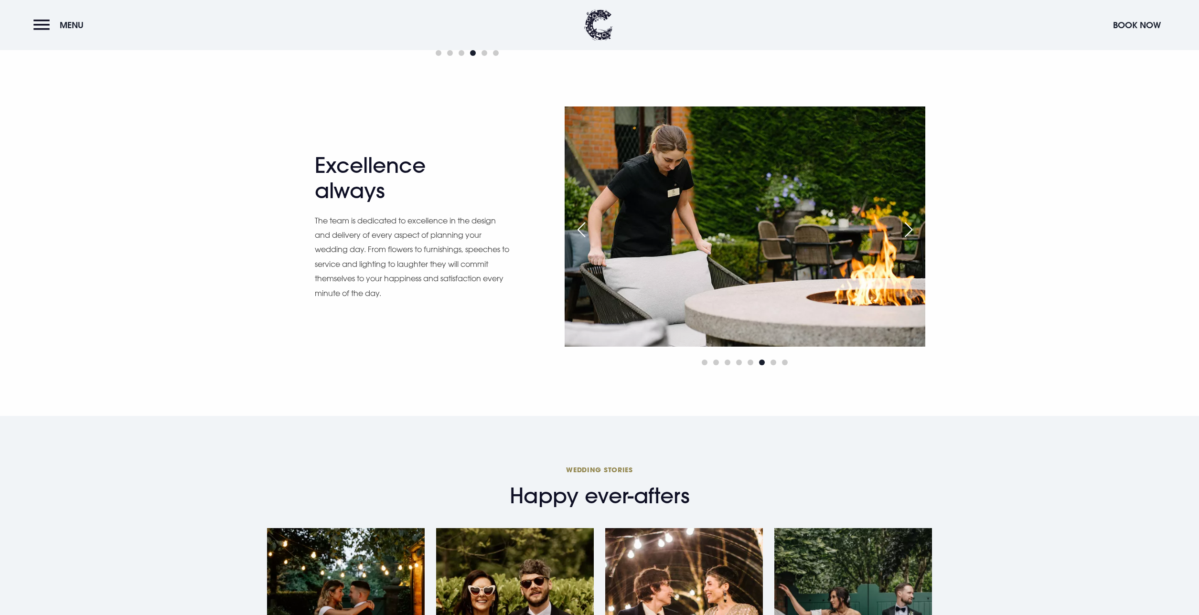
click at [579, 228] on div "Previous slide" at bounding box center [581, 229] width 24 height 21
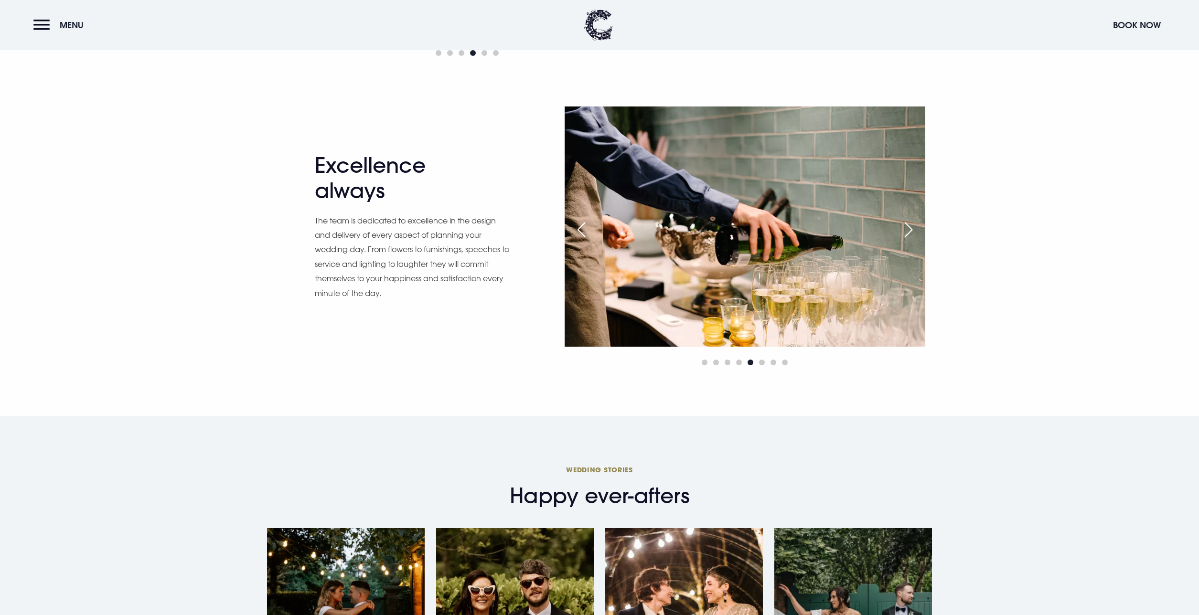
click at [905, 228] on div "Next slide" at bounding box center [908, 229] width 24 height 21
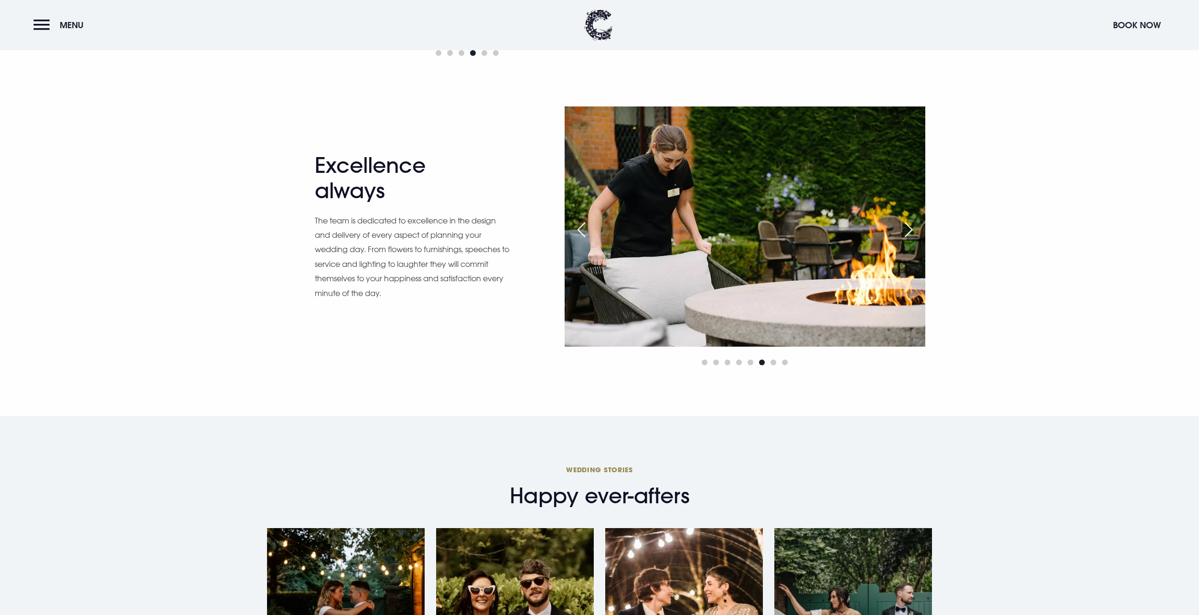
click at [909, 228] on div "Next slide" at bounding box center [908, 229] width 24 height 21
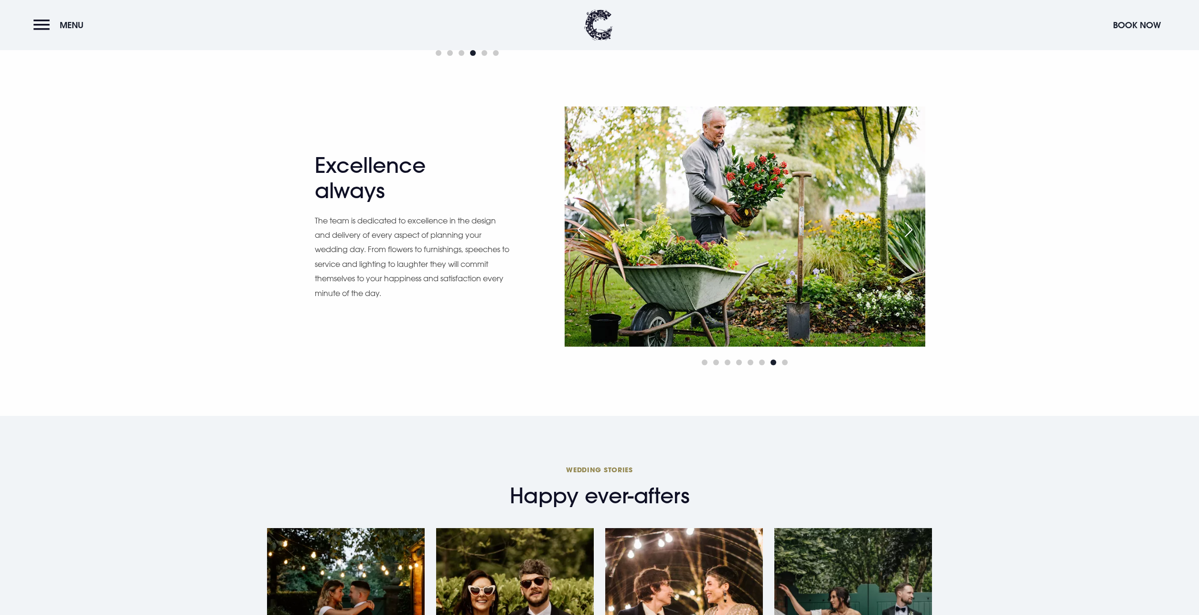
click at [909, 228] on div "Next slide" at bounding box center [908, 229] width 24 height 21
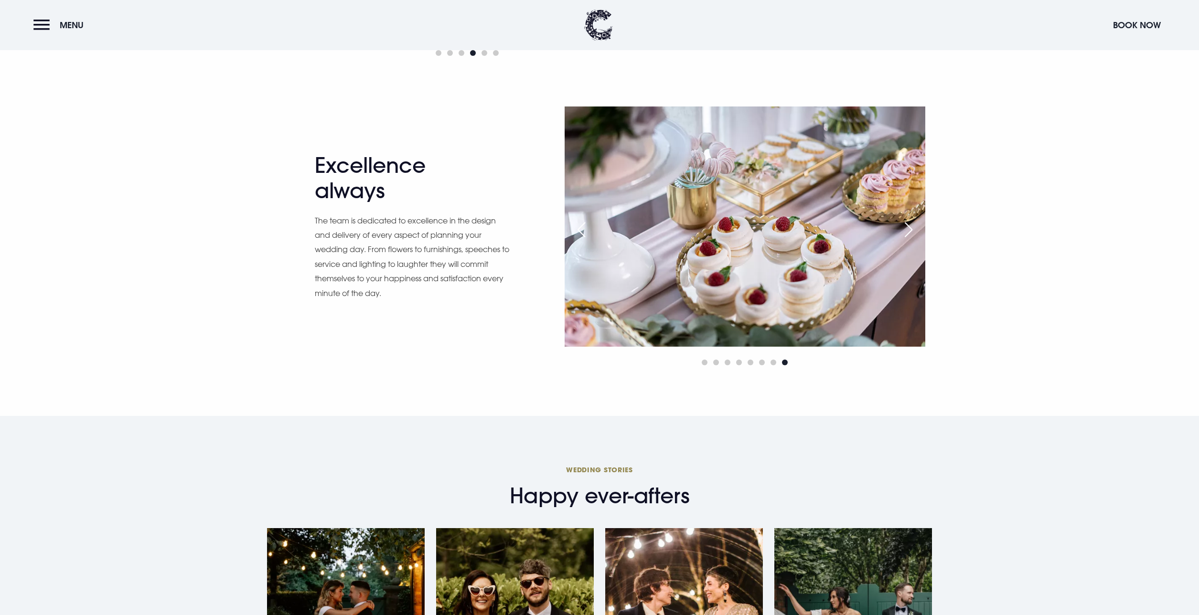
click at [574, 230] on div "Previous slide" at bounding box center [581, 229] width 24 height 21
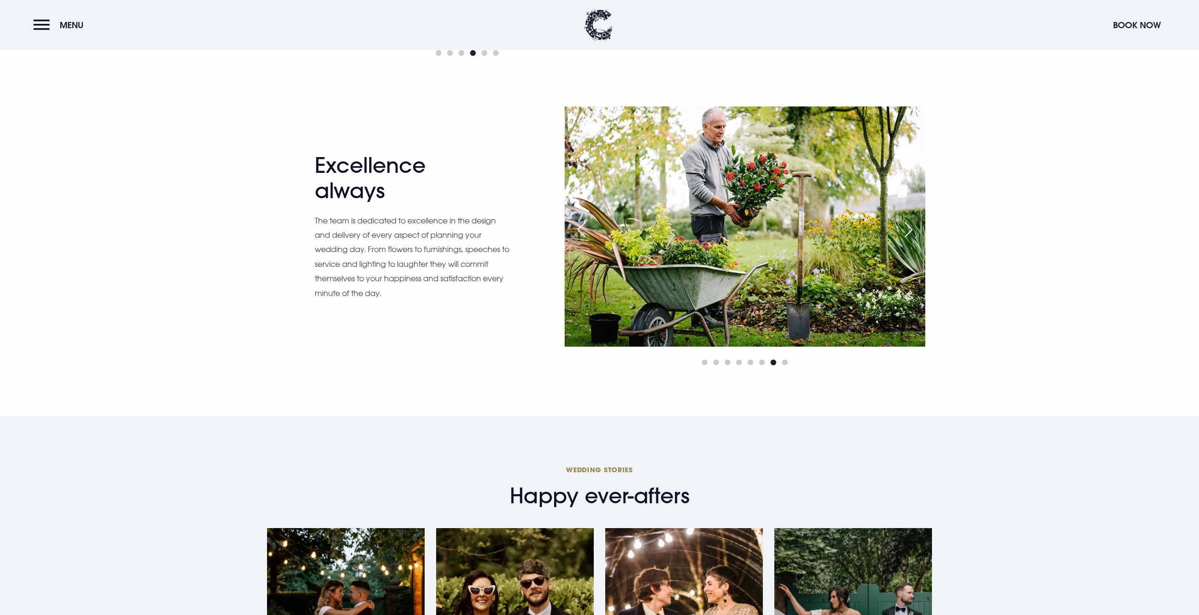
click at [904, 229] on div "Next slide" at bounding box center [908, 229] width 24 height 21
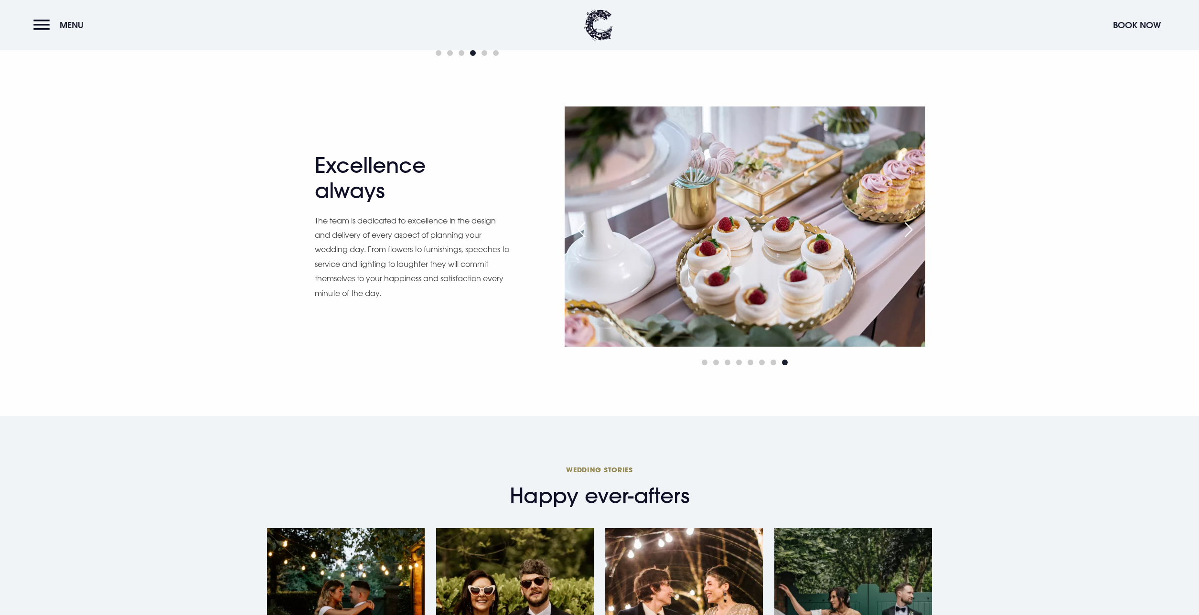
click at [904, 229] on div "Next slide" at bounding box center [908, 229] width 24 height 21
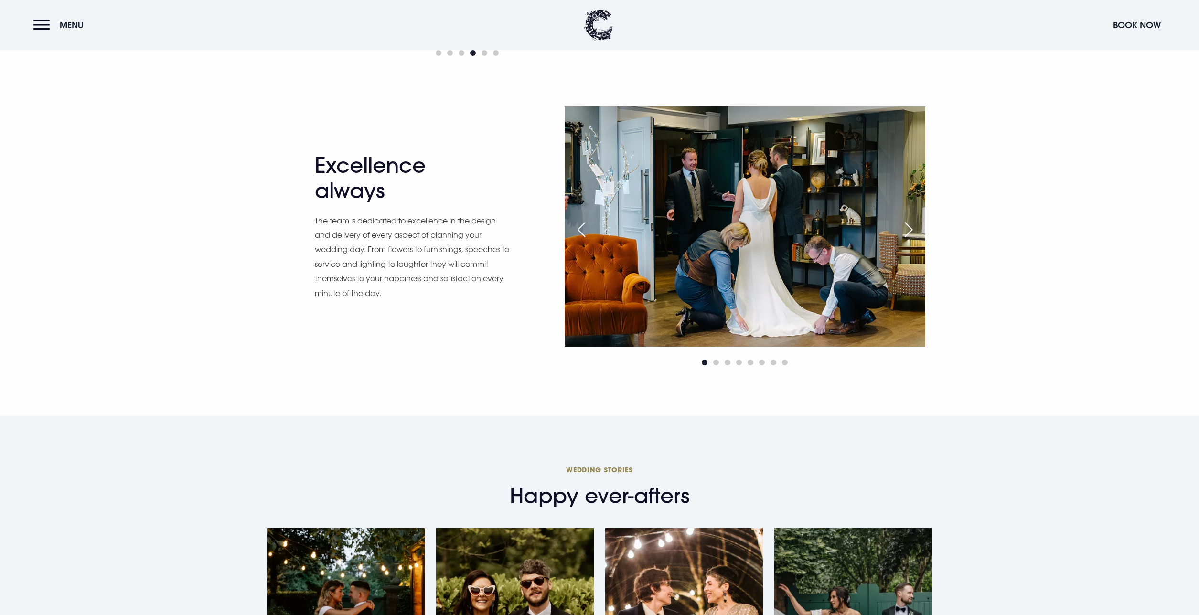
drag, startPoint x: 701, startPoint y: 232, endPoint x: 588, endPoint y: 223, distance: 112.6
click at [583, 225] on div "Previous slide" at bounding box center [581, 229] width 24 height 21
click at [579, 233] on div "Previous slide" at bounding box center [581, 229] width 24 height 21
click at [573, 229] on div "Previous slide" at bounding box center [581, 229] width 24 height 21
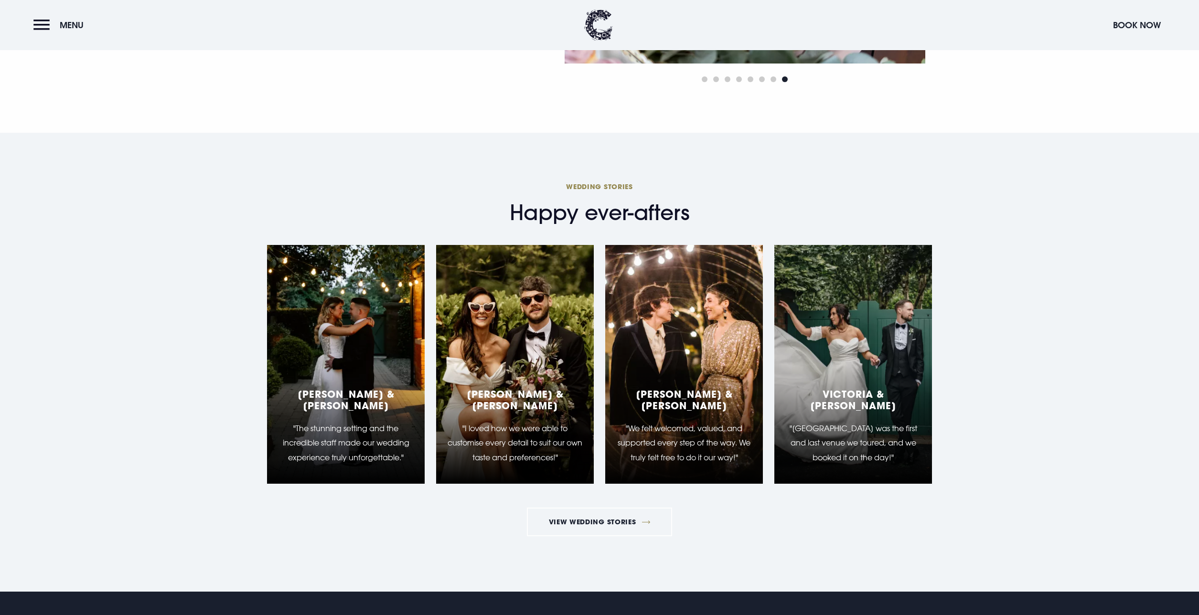
scroll to position [1216, 0]
click at [597, 523] on link "View Wedding Stories" at bounding box center [599, 521] width 145 height 29
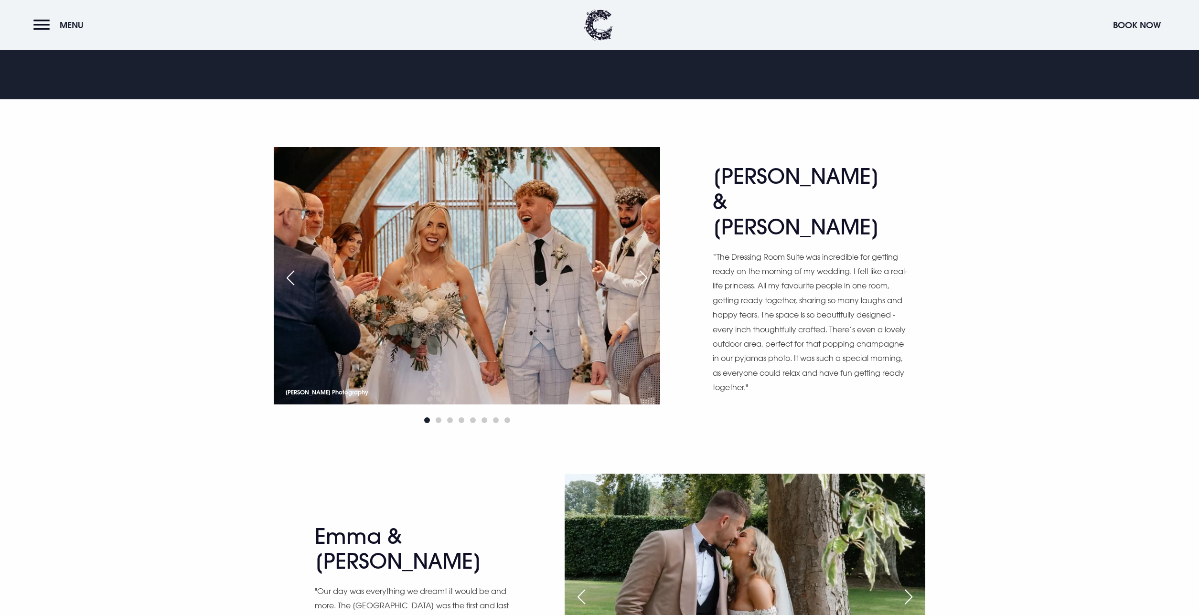
scroll to position [501, 0]
